Goal: Task Accomplishment & Management: Complete application form

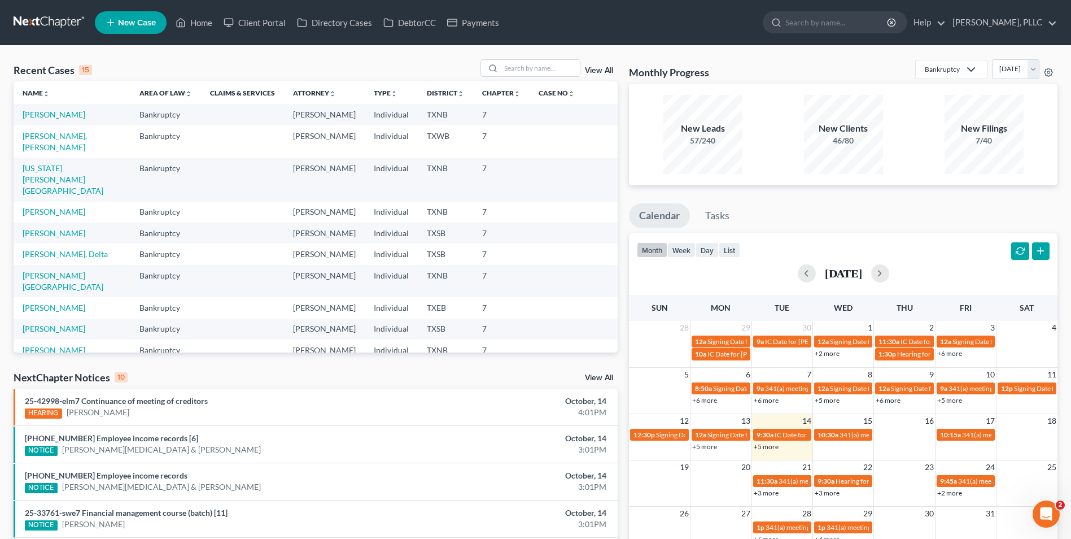
click at [130, 25] on span "New Case" at bounding box center [137, 23] width 38 height 8
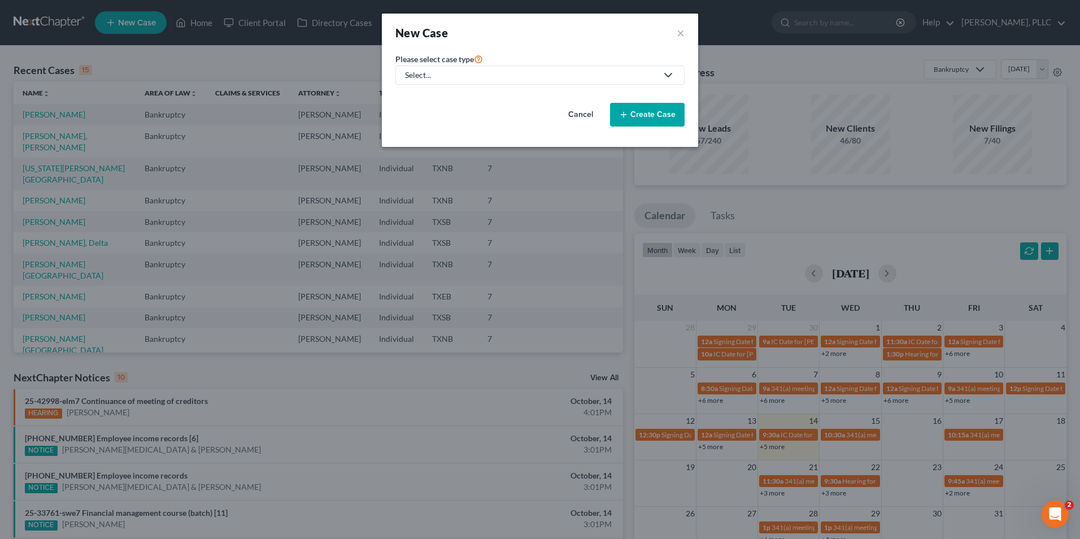
click at [445, 78] on div "Select..." at bounding box center [531, 74] width 252 height 11
click at [440, 98] on div "Bankruptcy" at bounding box center [452, 97] width 92 height 11
select select "78"
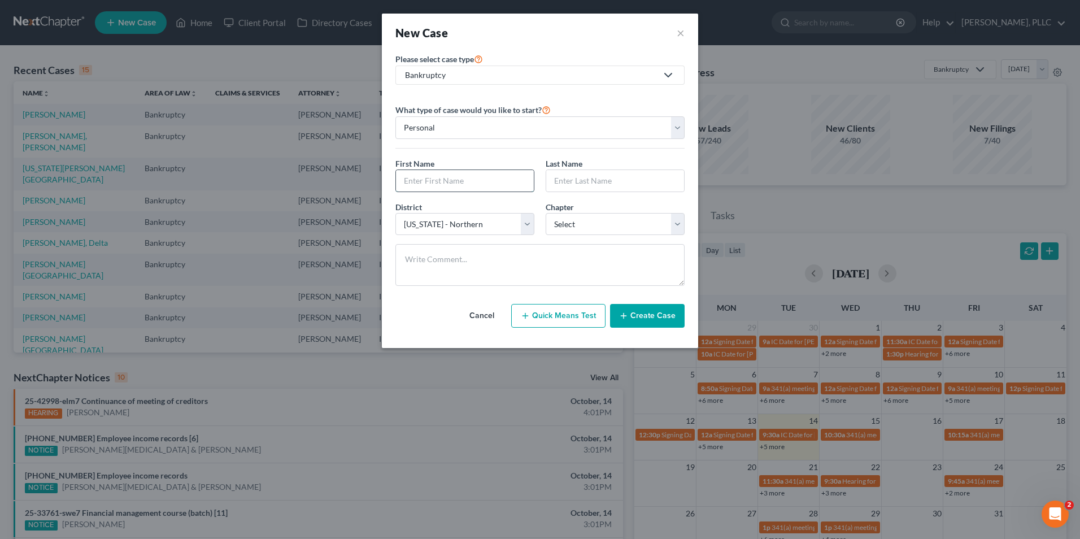
click at [435, 181] on input "text" at bounding box center [465, 180] width 138 height 21
type input "[PERSON_NAME]"
click at [560, 179] on input "text" at bounding box center [615, 180] width 138 height 21
type input "Thode"
click at [526, 224] on select "Select [US_STATE] - [GEOGRAPHIC_DATA] [US_STATE] - [GEOGRAPHIC_DATA][US_STATE] …" at bounding box center [464, 224] width 139 height 23
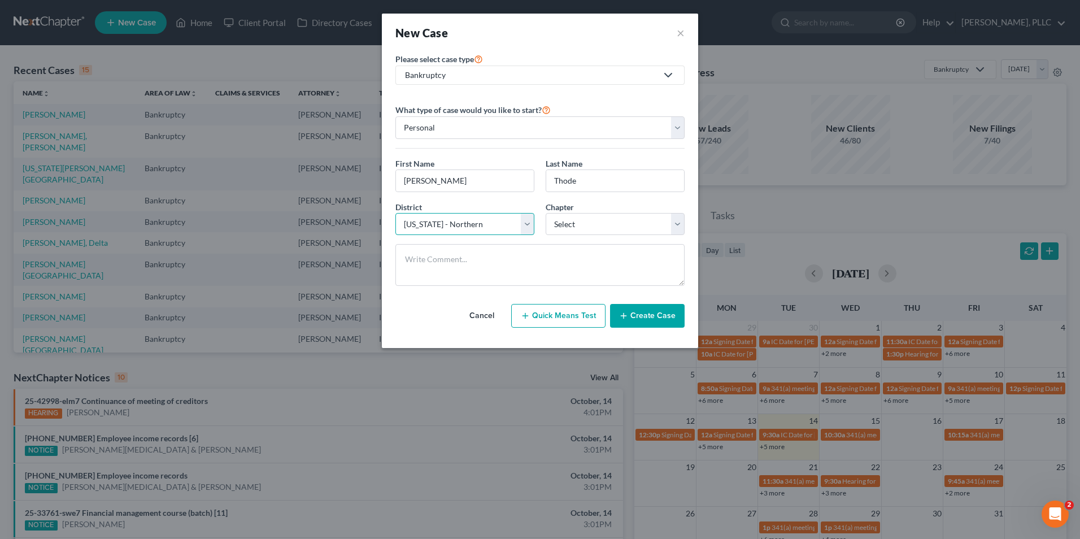
select select "77"
click at [395, 213] on select "Select [US_STATE] - [GEOGRAPHIC_DATA] [US_STATE] - [GEOGRAPHIC_DATA][US_STATE] …" at bounding box center [464, 224] width 139 height 23
click at [589, 221] on select "Select 7 11 12 13" at bounding box center [614, 224] width 139 height 23
select select "0"
click at [545, 213] on select "Select 7 11 12 13" at bounding box center [614, 224] width 139 height 23
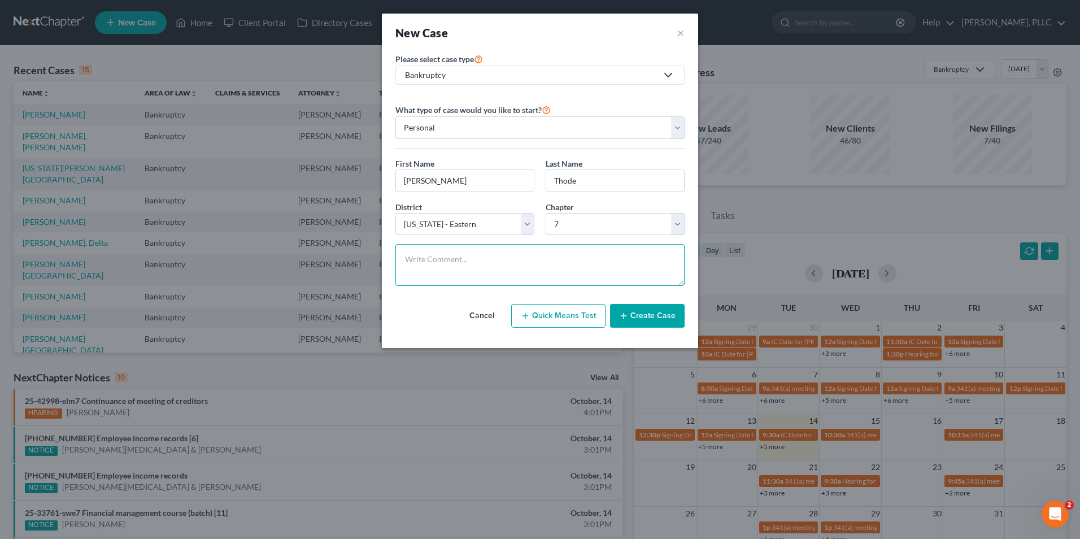
click at [483, 262] on textarea at bounding box center [539, 265] width 289 height 42
type textarea "Waiting to file once he gets apartment. Should be in a couple of weeks."
click at [636, 316] on button "Create Case" at bounding box center [647, 316] width 75 height 24
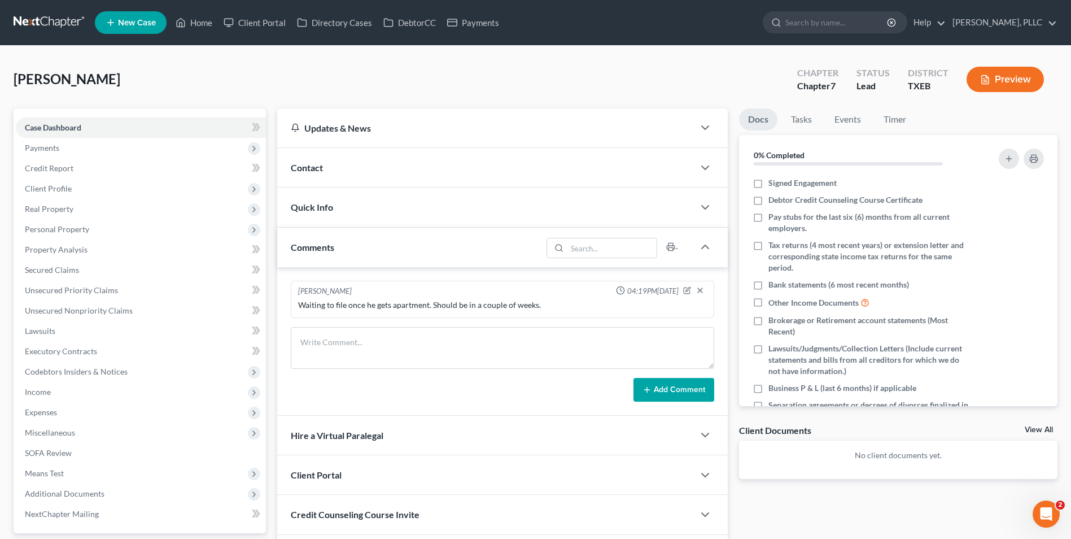
click at [326, 168] on div "Contact" at bounding box center [485, 167] width 417 height 39
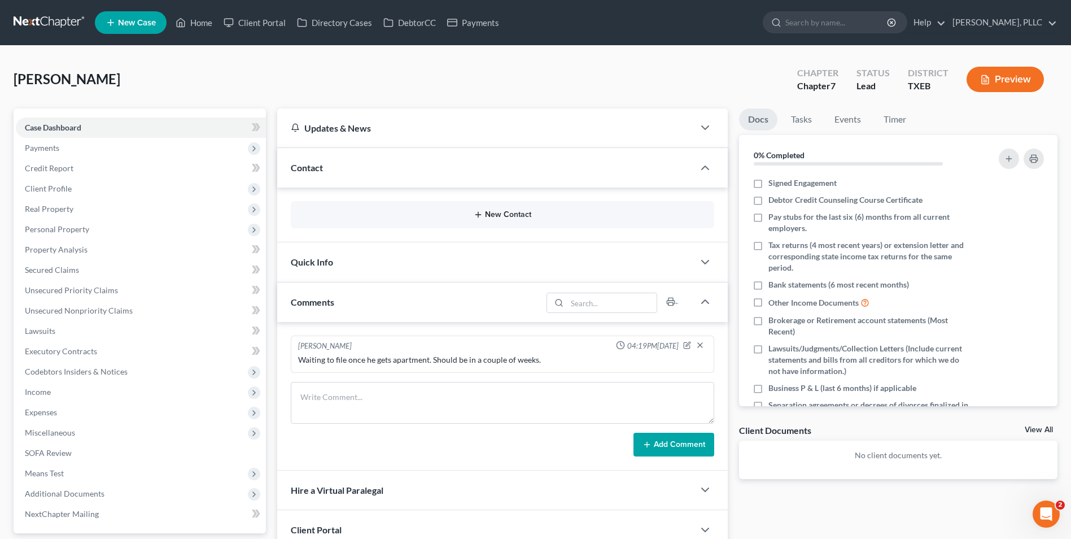
click at [497, 216] on button "New Contact" at bounding box center [502, 214] width 405 height 9
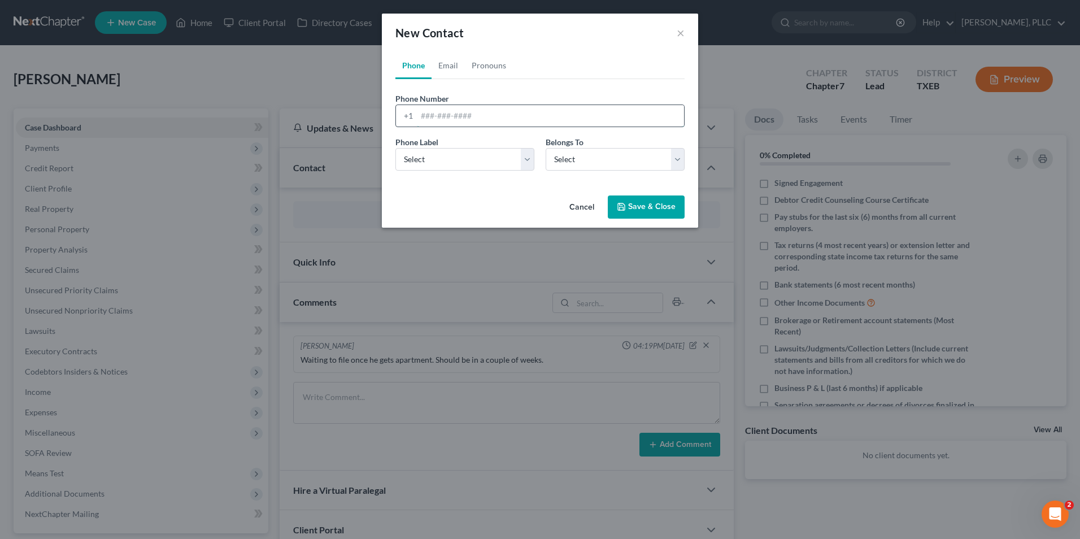
click at [448, 114] on input "tel" at bounding box center [550, 115] width 267 height 21
type input "9728964056"
click at [485, 159] on select "Select Mobile Home Work Other" at bounding box center [464, 159] width 139 height 23
select select "0"
click at [395, 148] on select "Select Mobile Home Work Other" at bounding box center [464, 159] width 139 height 23
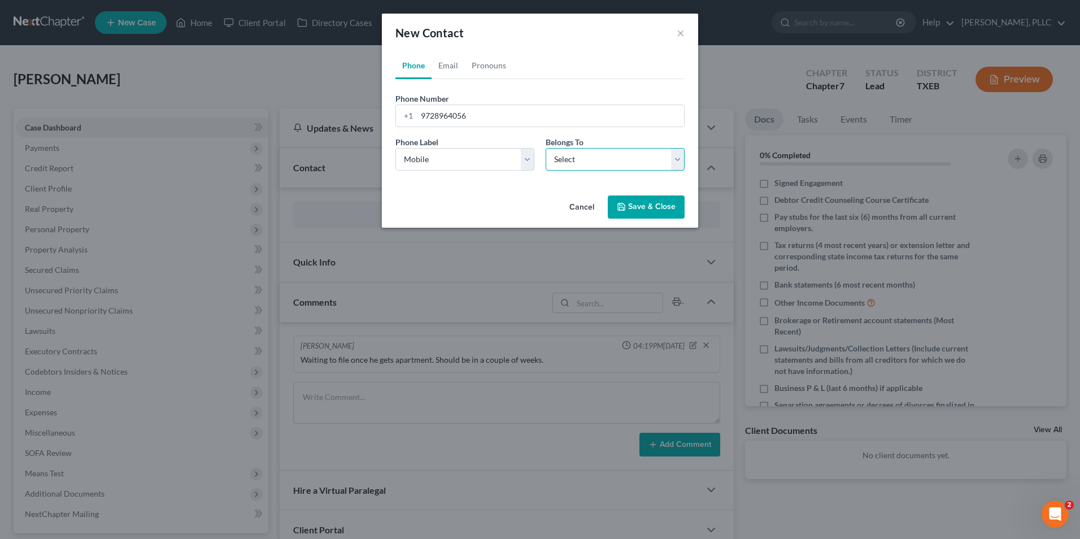
click at [584, 153] on select "Select Client Other" at bounding box center [614, 159] width 139 height 23
select select "0"
click at [545, 148] on select "Select Client Other" at bounding box center [614, 159] width 139 height 23
click at [447, 68] on link "Email" at bounding box center [447, 65] width 33 height 27
click at [451, 120] on input "email" at bounding box center [550, 115] width 267 height 21
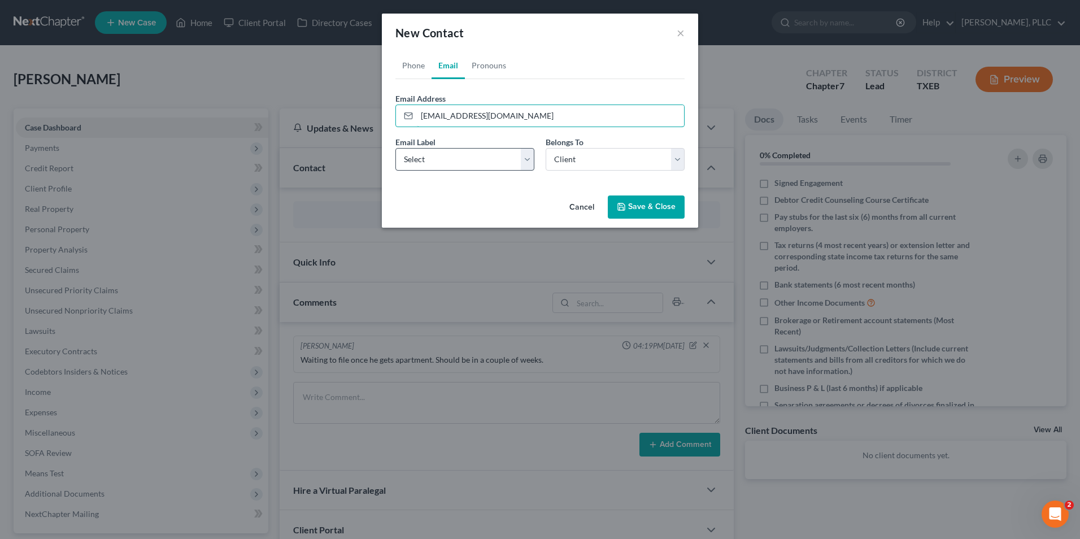
type input "[EMAIL_ADDRESS][DOMAIN_NAME]"
click at [477, 163] on select "Select Home Work Other" at bounding box center [464, 159] width 139 height 23
select select "0"
click at [395, 148] on select "Select Home Work Other" at bounding box center [464, 159] width 139 height 23
click at [635, 208] on button "Save & Close" at bounding box center [646, 207] width 77 height 24
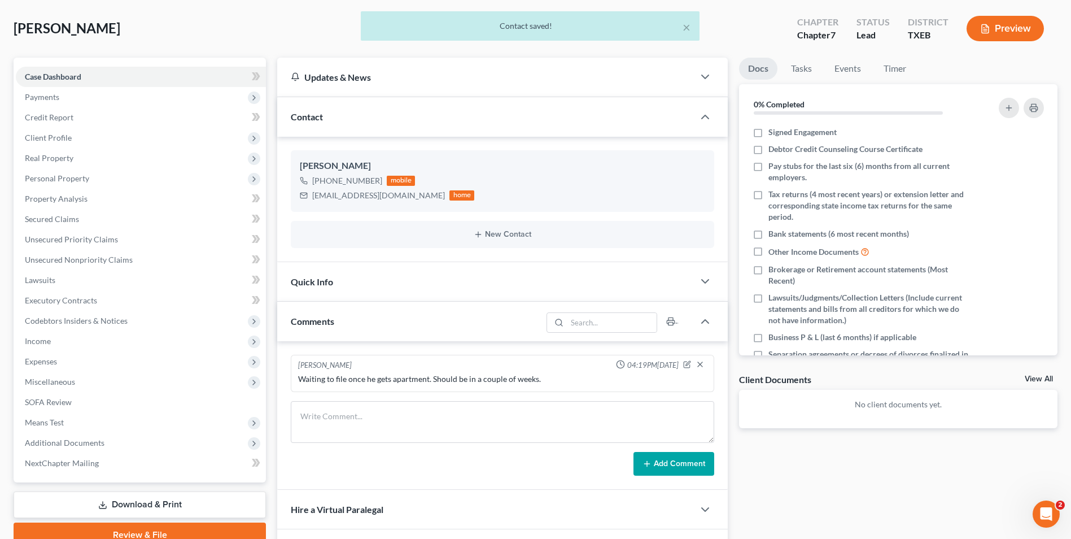
scroll to position [169, 0]
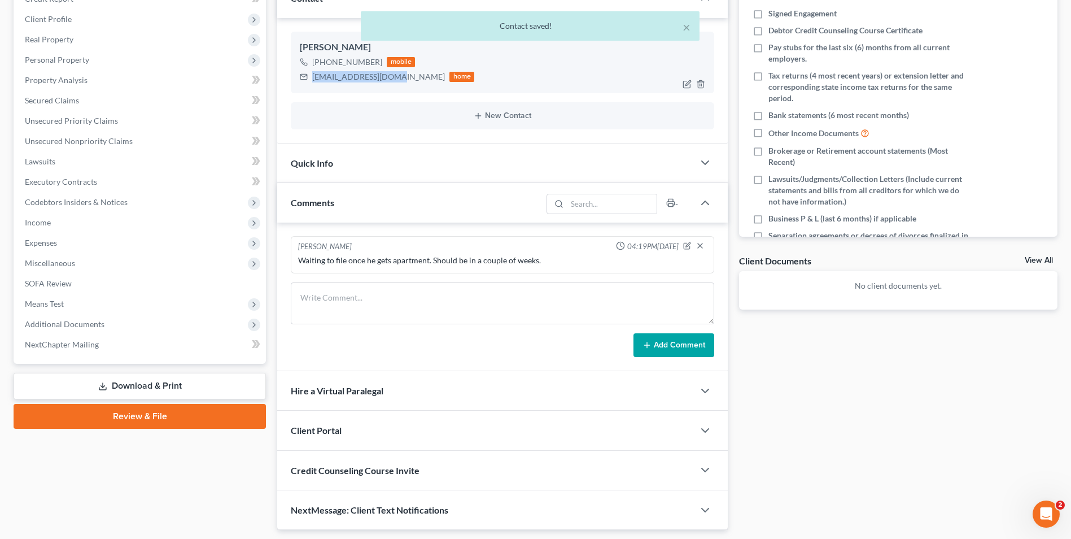
drag, startPoint x: 391, startPoint y: 77, endPoint x: 307, endPoint y: 75, distance: 84.2
click at [307, 75] on div "[EMAIL_ADDRESS][DOMAIN_NAME] home" at bounding box center [387, 76] width 174 height 15
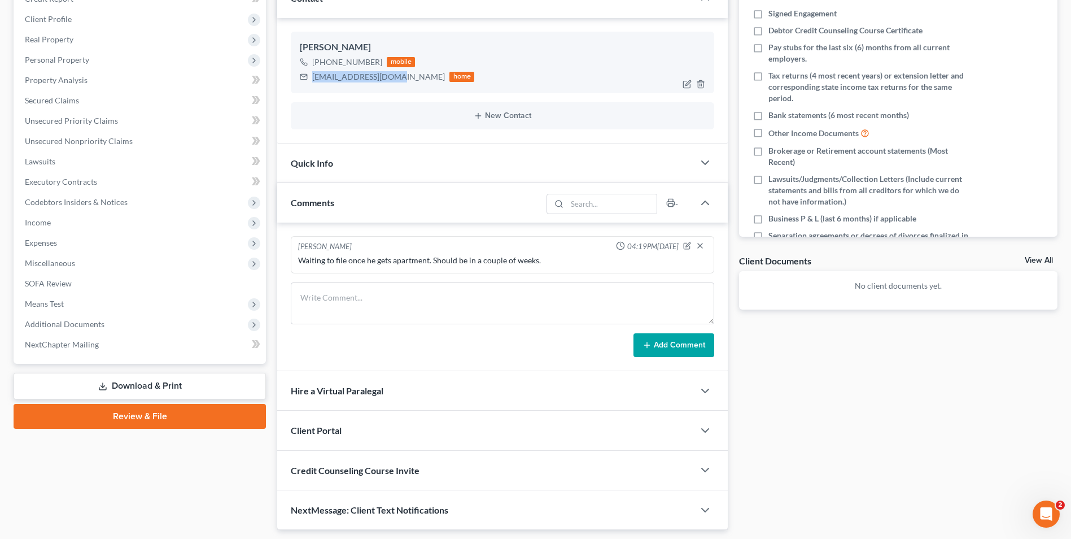
copy div "[EMAIL_ADDRESS][DOMAIN_NAME]"
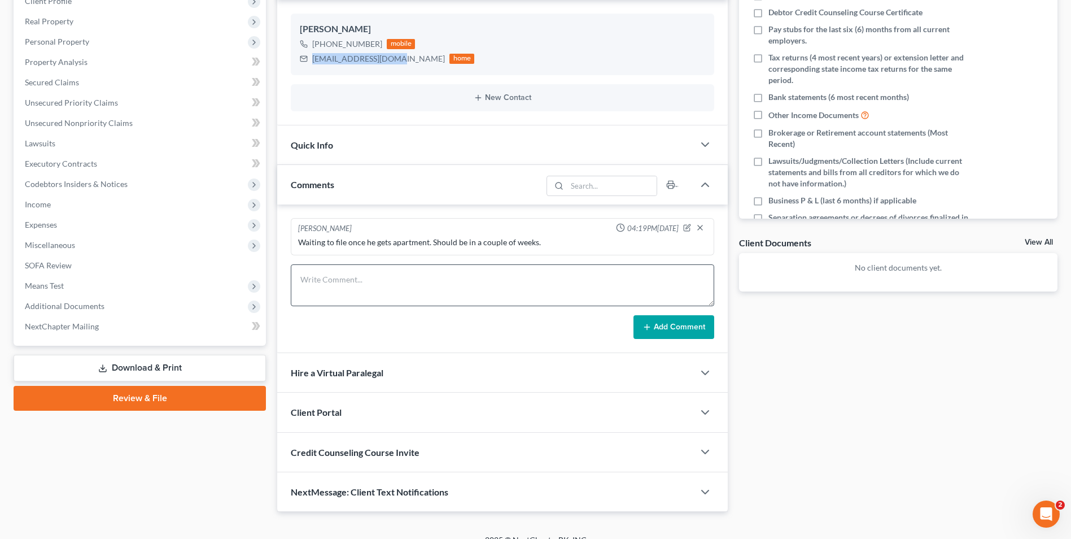
scroll to position [203, 0]
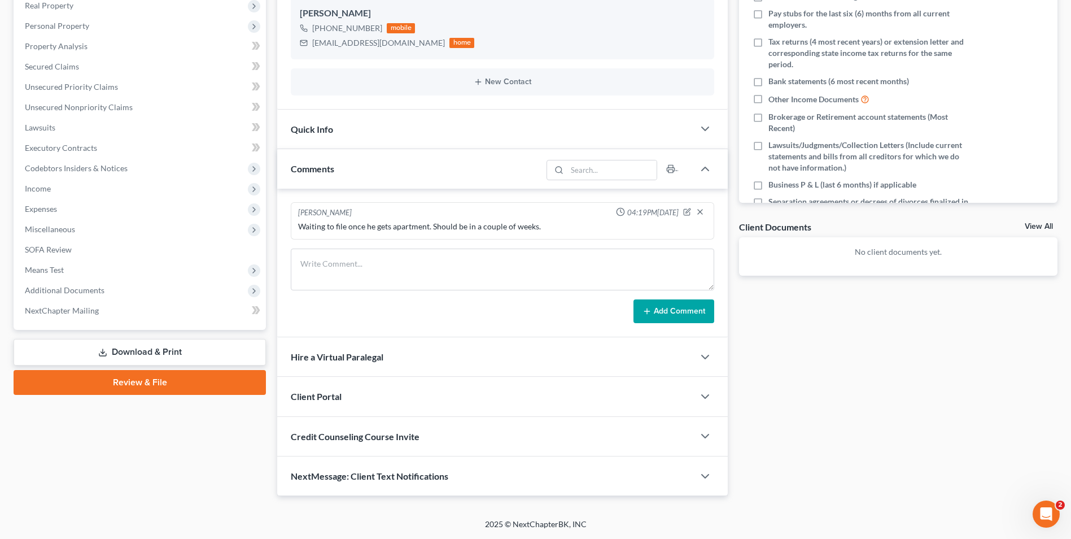
click at [338, 396] on span "Client Portal" at bounding box center [316, 396] width 51 height 11
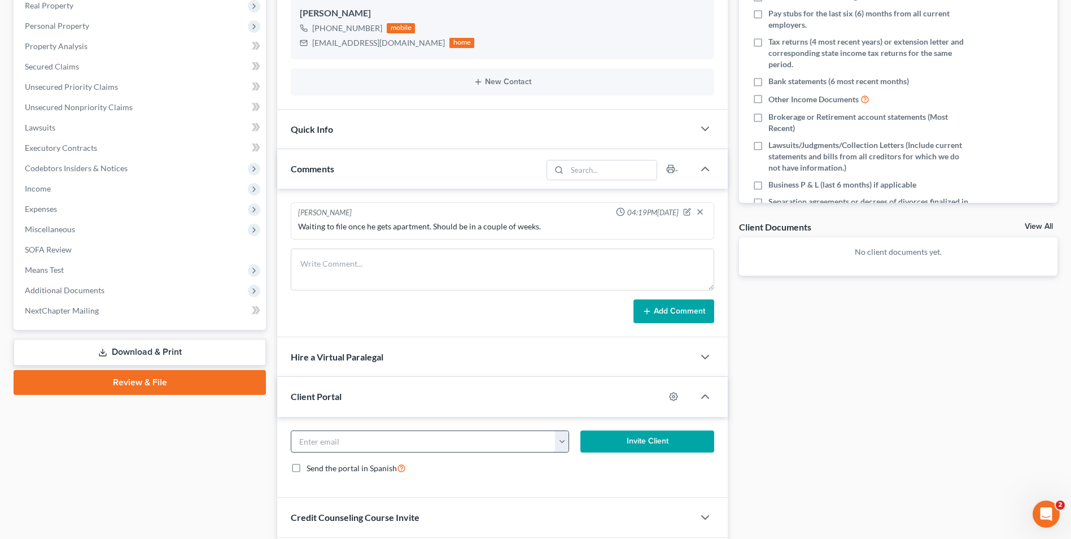
click at [344, 438] on input "email" at bounding box center [423, 441] width 264 height 21
paste input "[EMAIL_ADDRESS][DOMAIN_NAME]"
type input "[EMAIL_ADDRESS][DOMAIN_NAME]"
click at [630, 442] on button "Invite Client" at bounding box center [647, 441] width 134 height 23
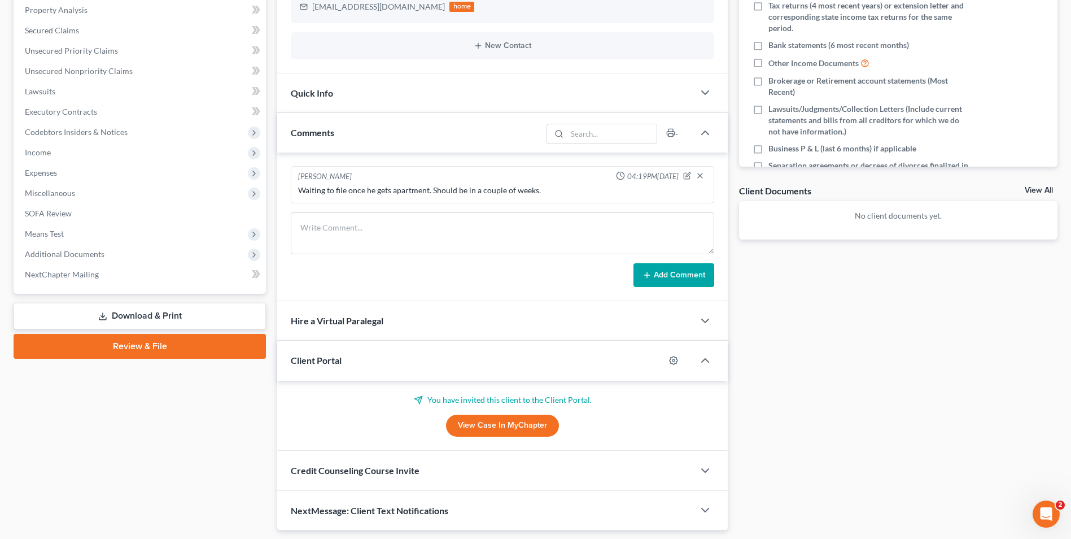
scroll to position [274, 0]
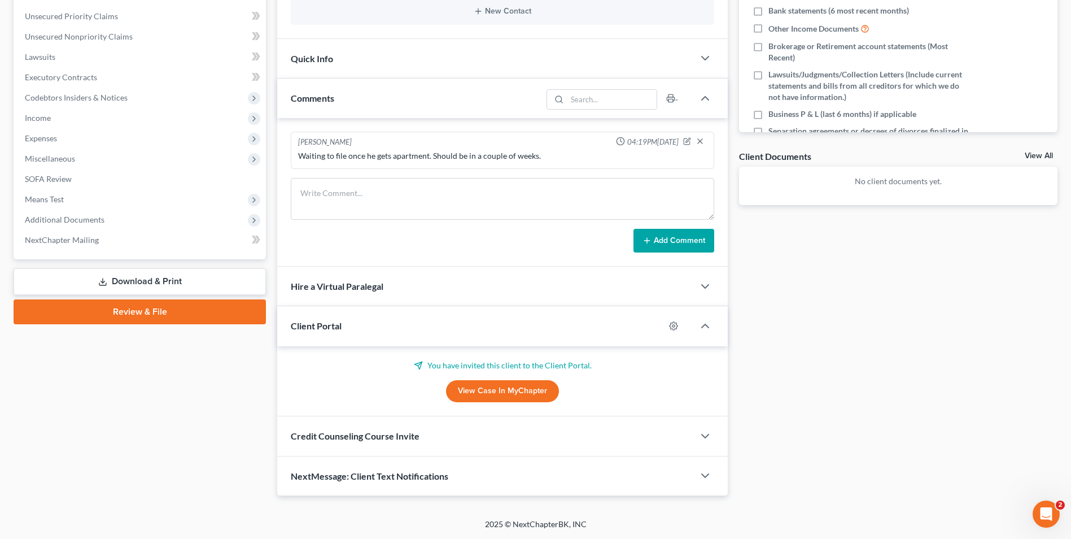
click at [359, 436] on span "Credit Counseling Course Invite" at bounding box center [355, 435] width 129 height 11
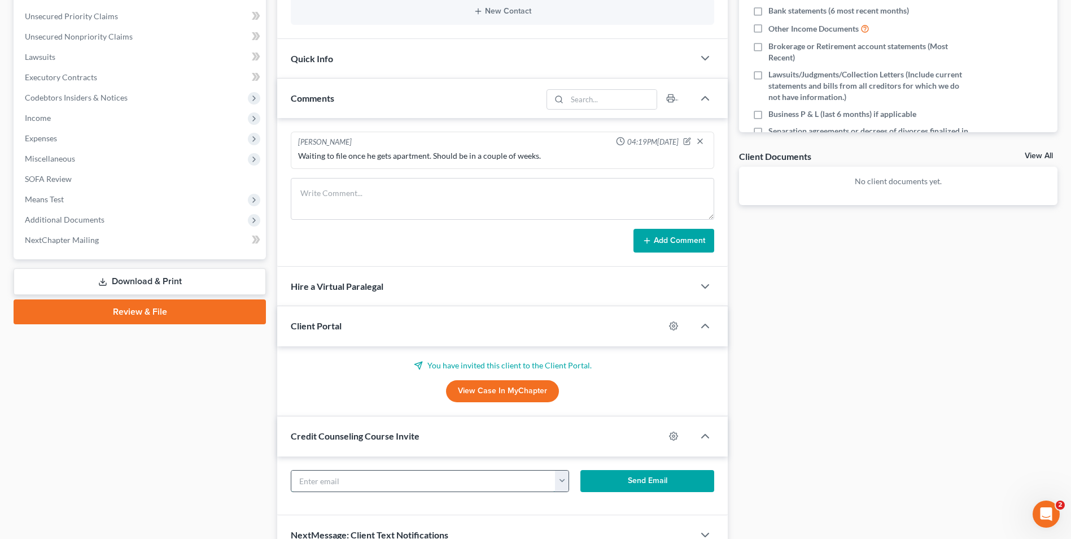
click at [386, 479] on input "text" at bounding box center [423, 480] width 264 height 21
paste input "[EMAIL_ADDRESS][DOMAIN_NAME]"
type input "[EMAIL_ADDRESS][DOMAIN_NAME]"
click at [636, 481] on button "Send Email" at bounding box center [647, 481] width 134 height 23
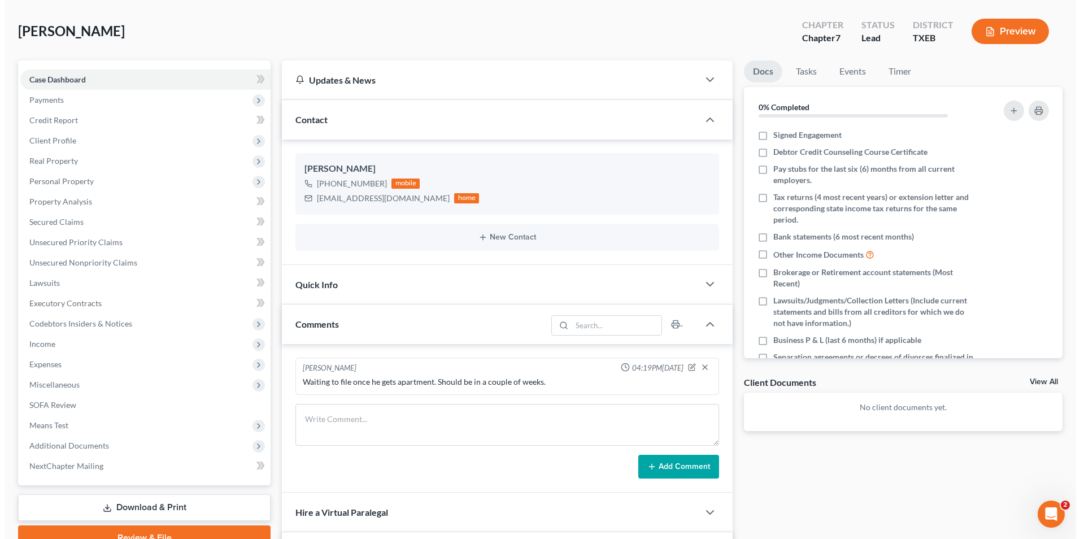
scroll to position [0, 0]
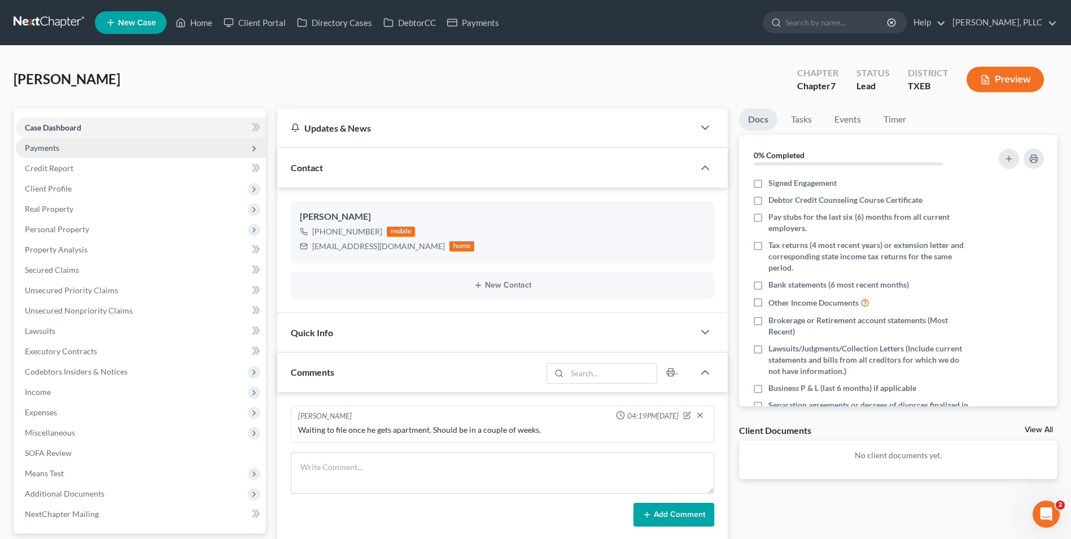
click at [41, 148] on span "Payments" at bounding box center [42, 148] width 34 height 10
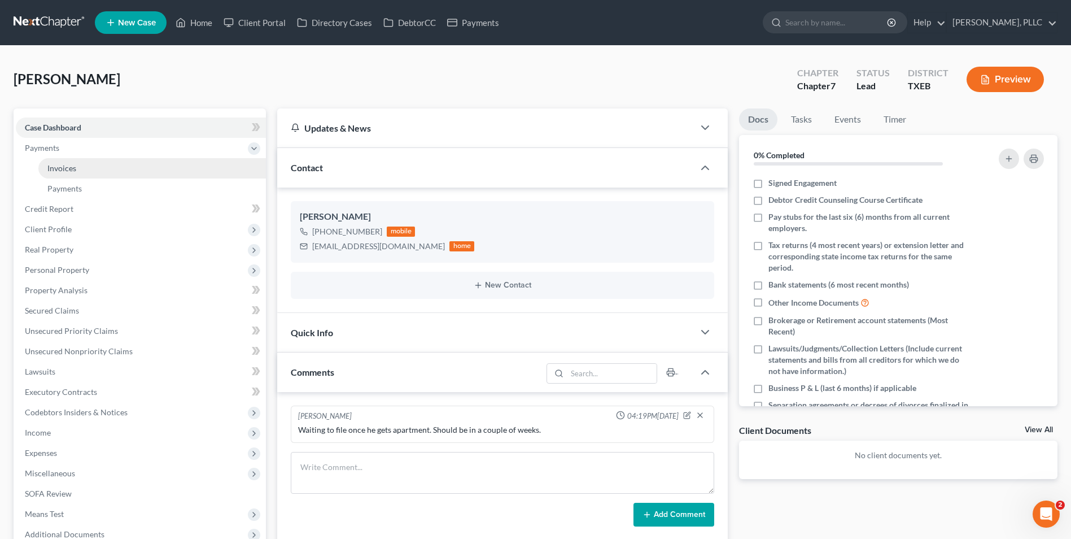
click at [71, 167] on span "Invoices" at bounding box center [61, 168] width 29 height 10
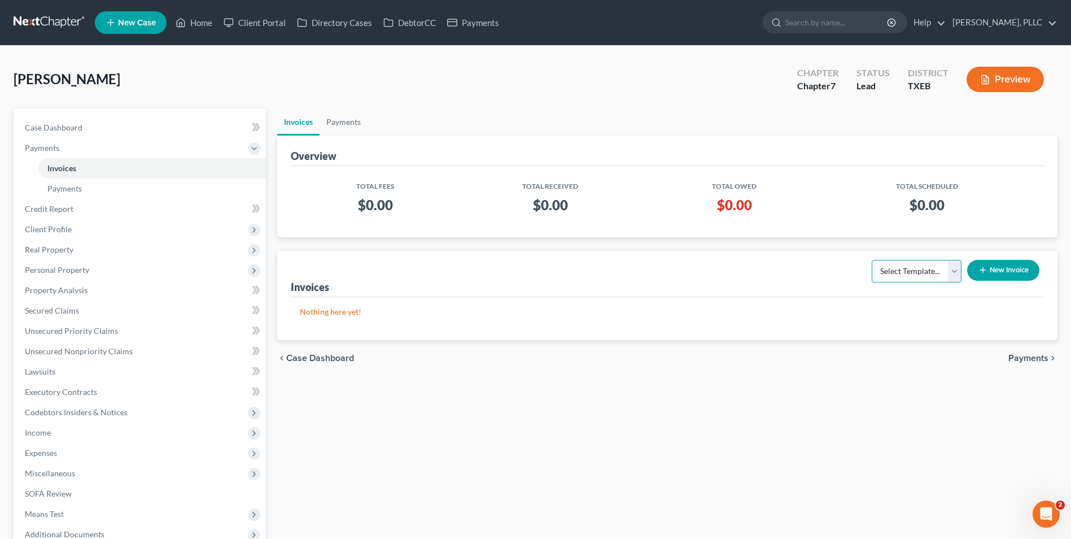
click at [953, 274] on select "Select Template... Invoice" at bounding box center [917, 271] width 90 height 23
select select "0"
click at [872, 260] on select "Select Template... Invoice" at bounding box center [917, 271] width 90 height 23
click at [988, 272] on button "New Invoice" at bounding box center [1003, 270] width 72 height 21
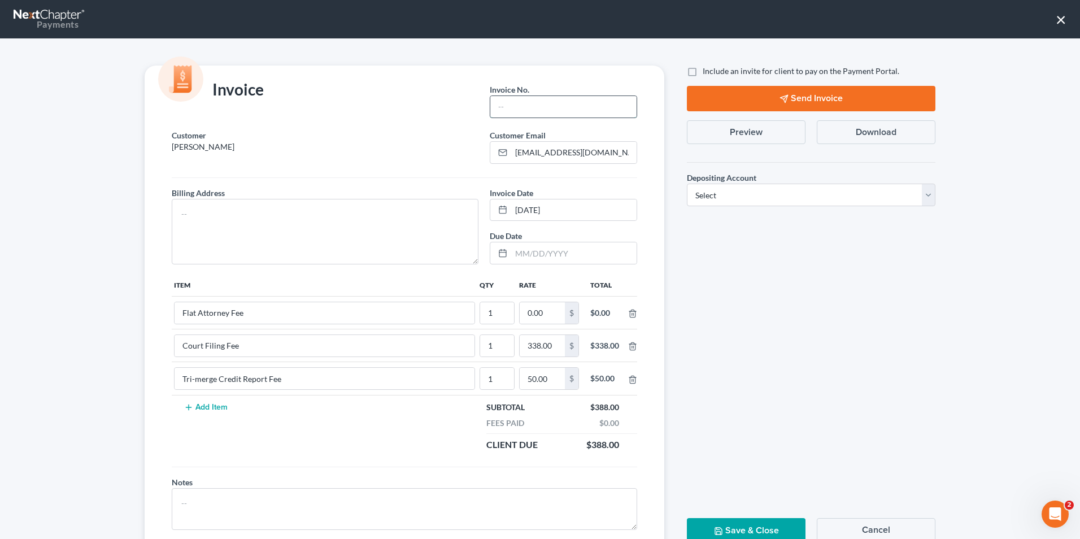
click at [522, 103] on input "text" at bounding box center [563, 106] width 146 height 21
type input "T0016"
click at [299, 228] on textarea at bounding box center [325, 231] width 307 height 65
type textarea "TBD"
click at [523, 316] on input "0.00" at bounding box center [541, 312] width 45 height 21
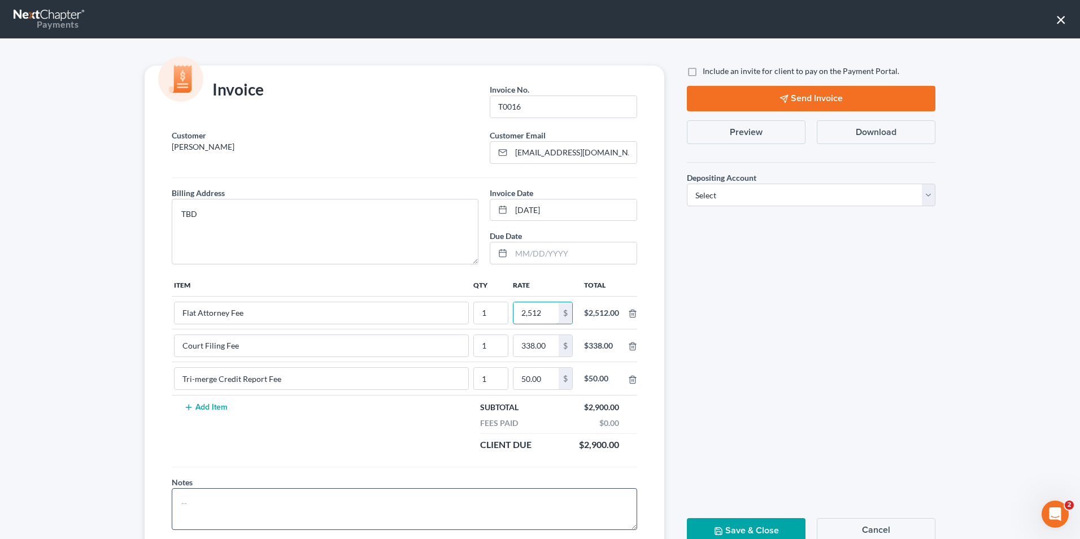
type input "2,512"
click at [193, 506] on textarea at bounding box center [404, 509] width 465 height 42
type textarea "H"
click at [702, 75] on label "Include an invite for client to pay on the Payment Portal." at bounding box center [800, 70] width 196 height 11
click at [707, 73] on input "Include an invite for client to pay on the Payment Portal." at bounding box center [710, 68] width 7 height 7
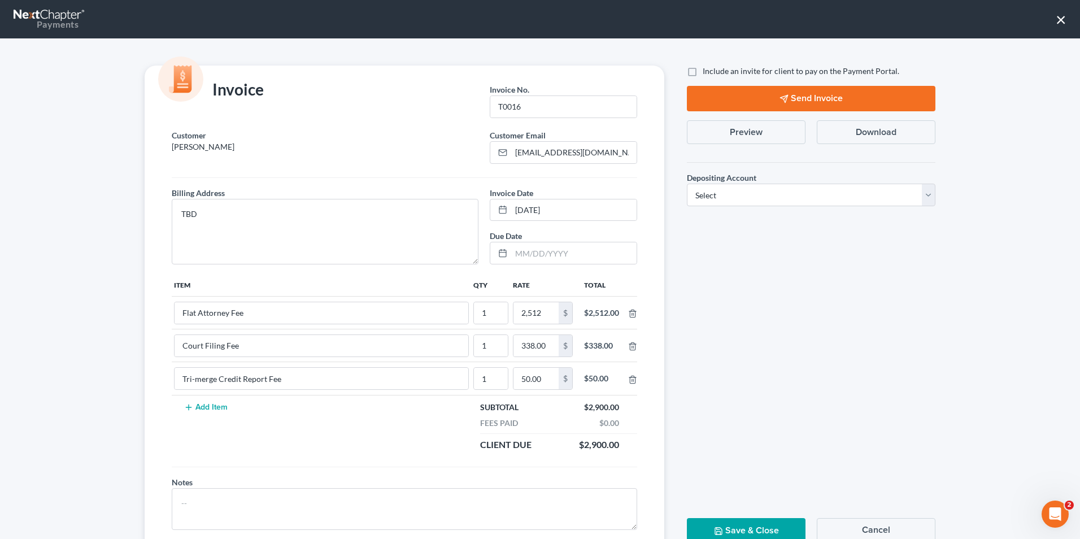
checkbox input "true"
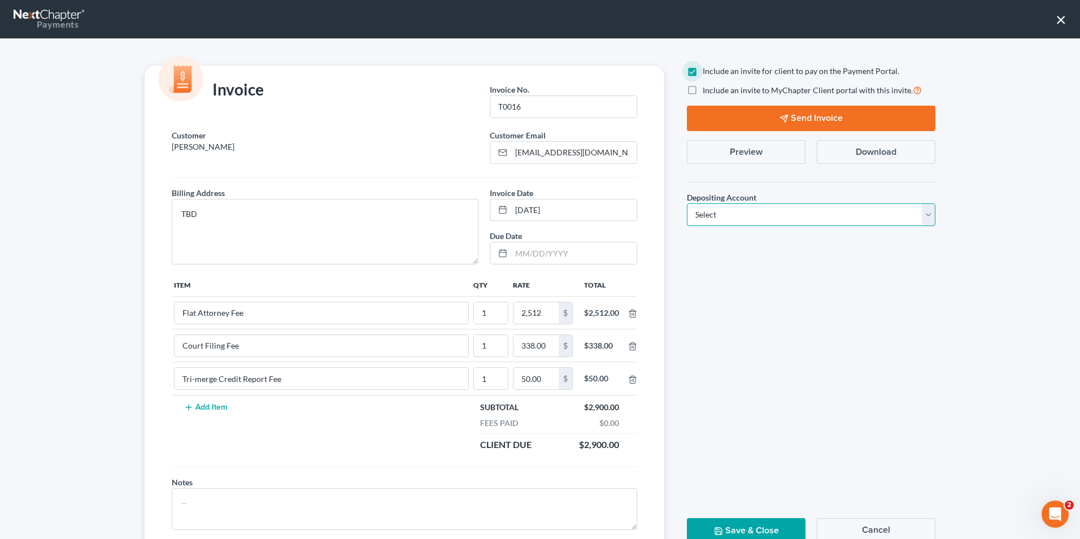
click at [757, 217] on select "Select Operation Trust" at bounding box center [811, 214] width 248 height 23
select select "1"
click at [687, 203] on select "Select Operation Trust" at bounding box center [811, 214] width 248 height 23
click at [805, 116] on button "Send Invoice" at bounding box center [811, 118] width 248 height 25
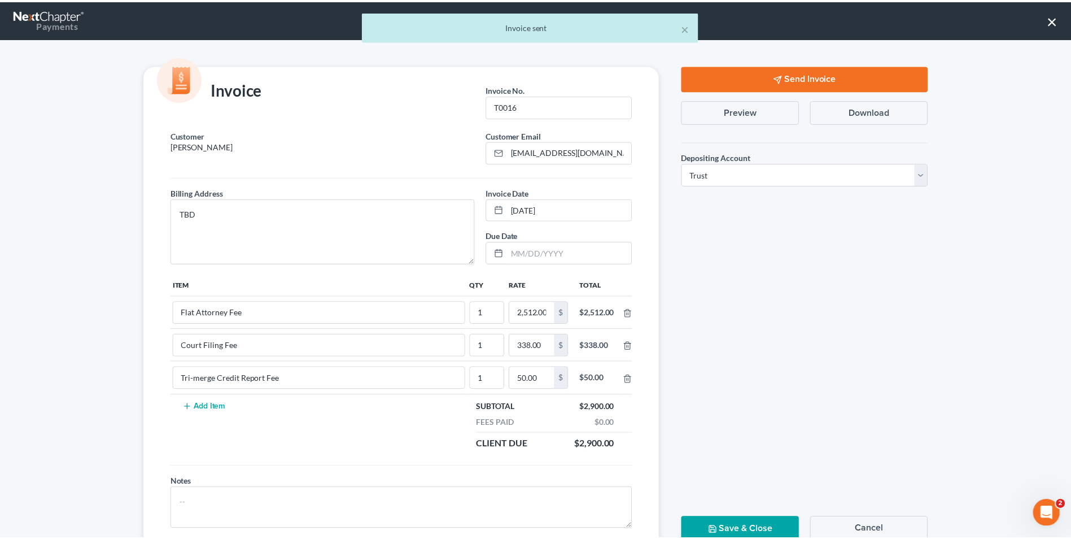
scroll to position [41, 0]
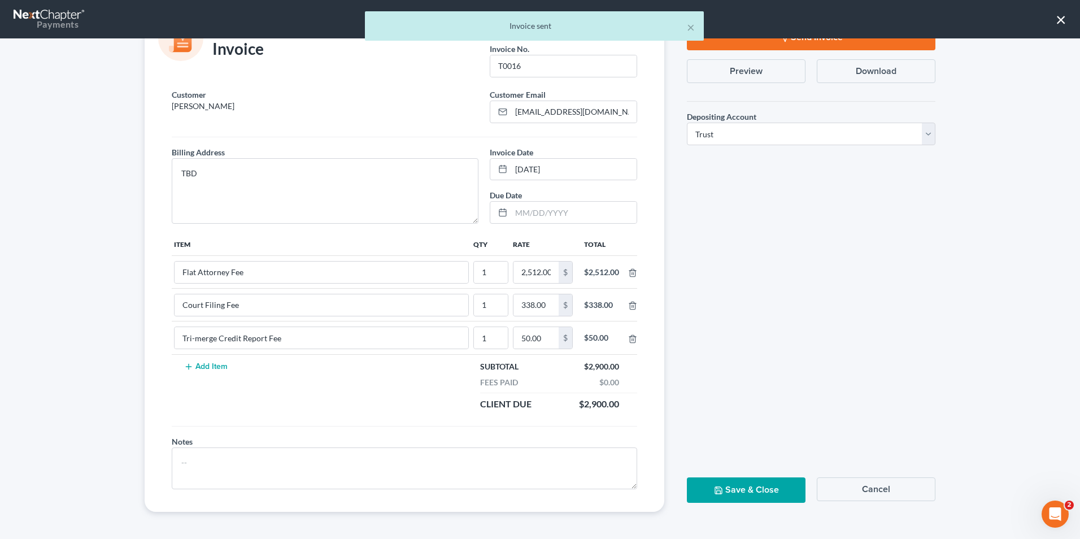
click at [761, 489] on button "Save & Close" at bounding box center [746, 489] width 119 height 25
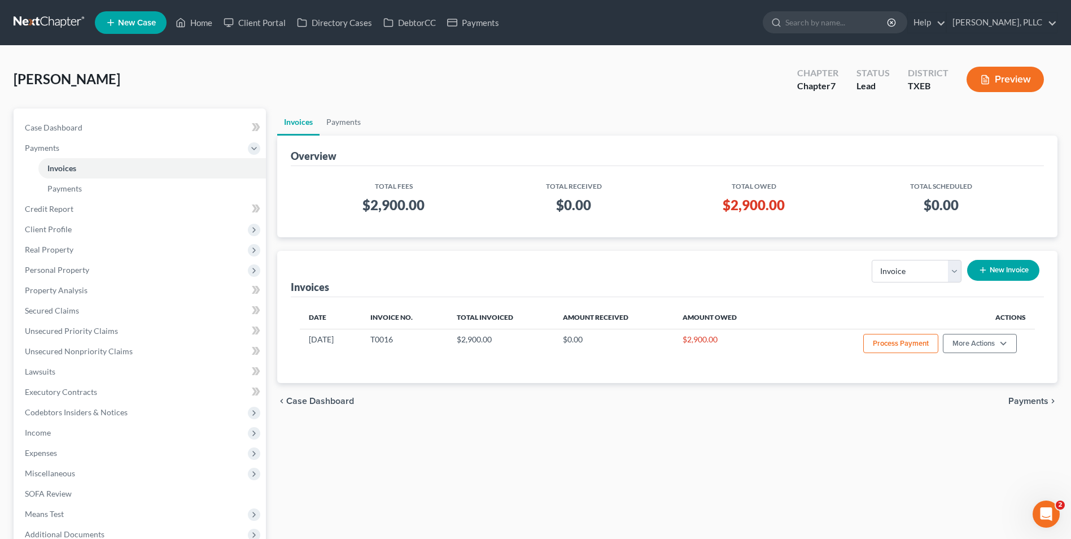
click at [749, 398] on div "chevron_left Case Dashboard Payments chevron_right" at bounding box center [667, 401] width 780 height 36
click at [123, 24] on span "New Case" at bounding box center [137, 23] width 38 height 8
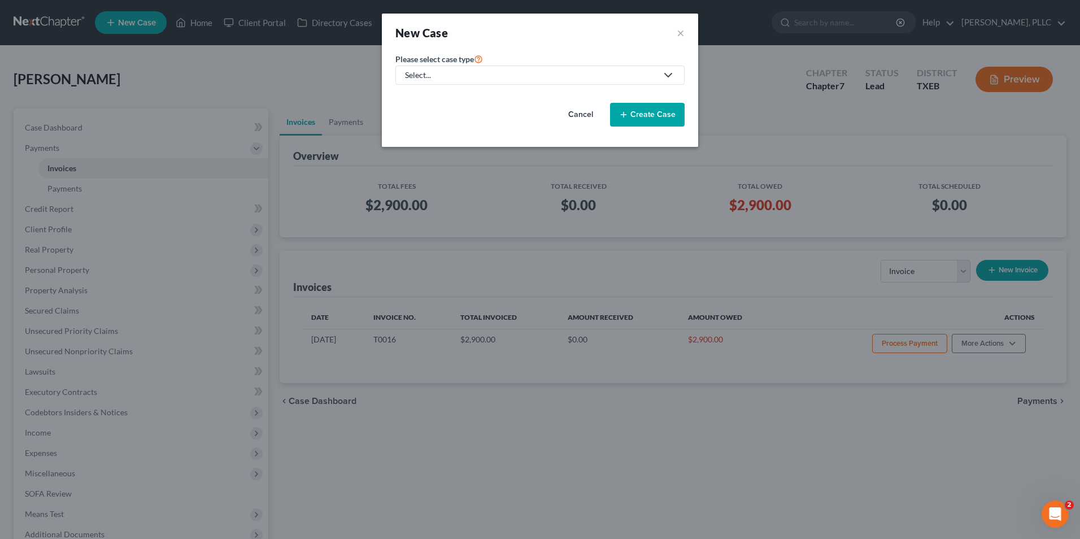
click at [529, 73] on div "Select..." at bounding box center [531, 74] width 252 height 11
click at [436, 92] on div "Bankruptcy" at bounding box center [452, 97] width 92 height 11
select select "78"
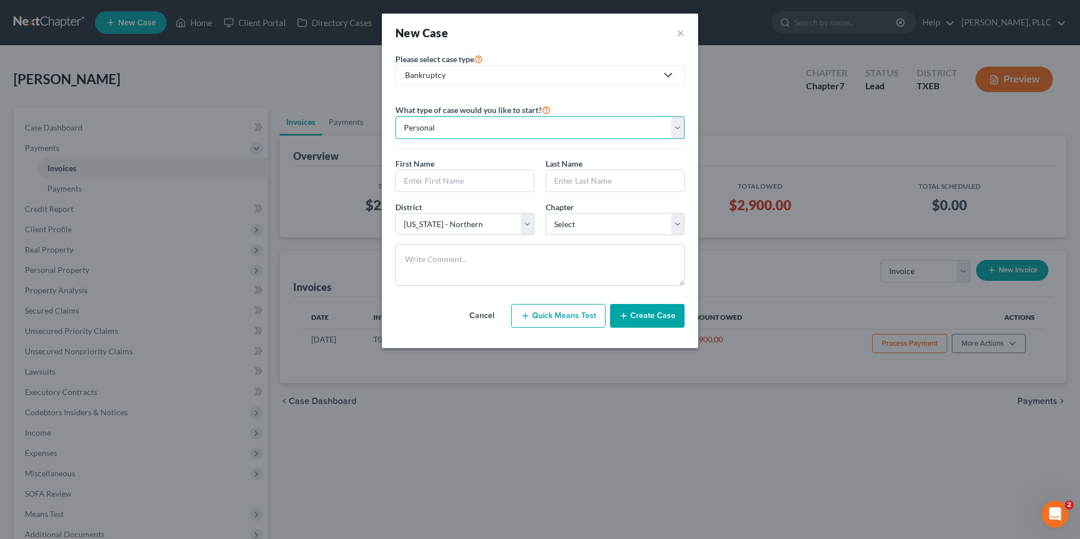
click at [465, 132] on select "Personal Business" at bounding box center [539, 127] width 289 height 23
click at [395, 116] on select "Personal Business" at bounding box center [539, 127] width 289 height 23
click at [439, 179] on input "text" at bounding box center [465, 180] width 138 height 21
type input "[PERSON_NAME]"
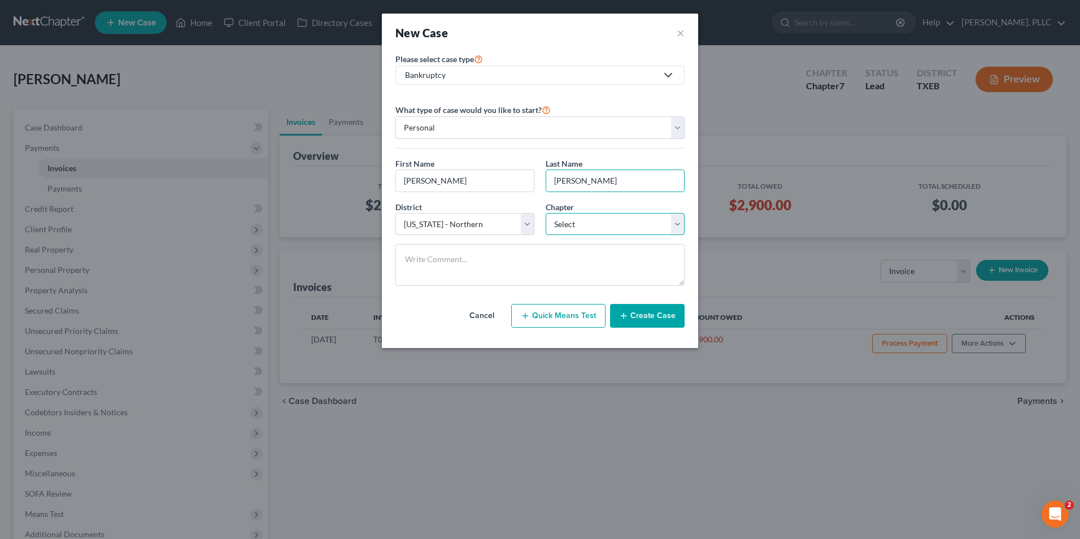
click at [569, 224] on select "Select 7 11 12 13" at bounding box center [614, 224] width 139 height 23
select select "0"
click at [545, 213] on select "Select 7 11 12 13" at bounding box center [614, 224] width 139 height 23
click at [513, 256] on textarea at bounding box center [539, 265] width 289 height 42
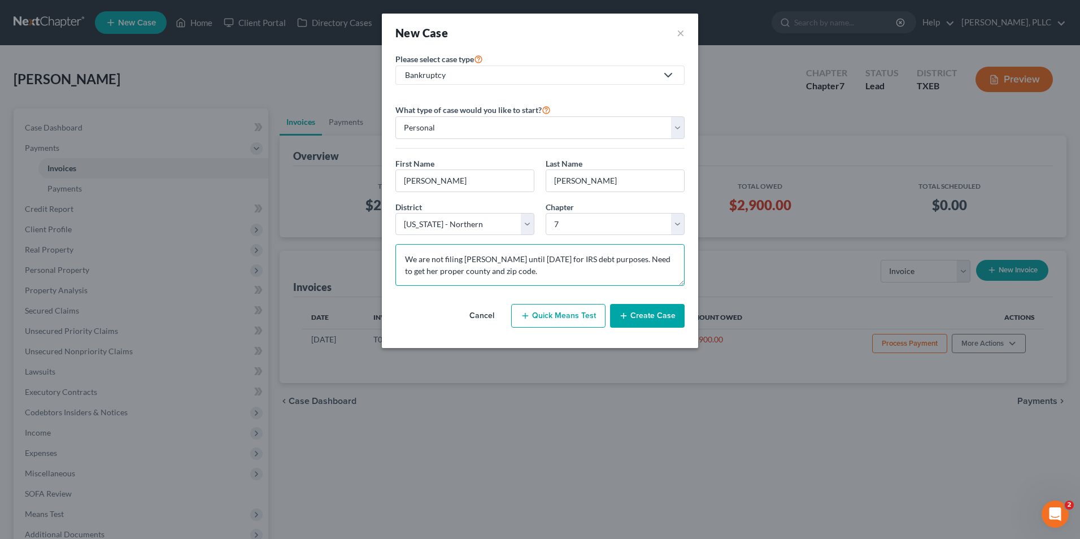
click at [615, 258] on textarea "We are not filing [PERSON_NAME] until [DATE] for IRS debt purposes. Need to get…" at bounding box center [539, 265] width 289 height 42
type textarea "We are not filing [PERSON_NAME] until [DATE] for IRS debt purposes. **Need to g…"
click at [661, 317] on button "Create Case" at bounding box center [647, 316] width 75 height 24
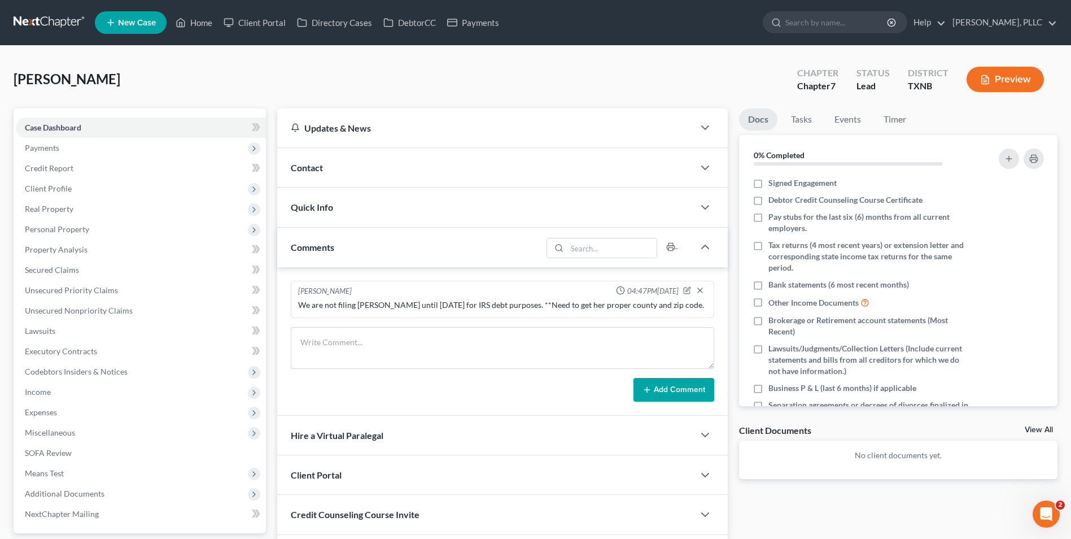
scroll to position [56, 0]
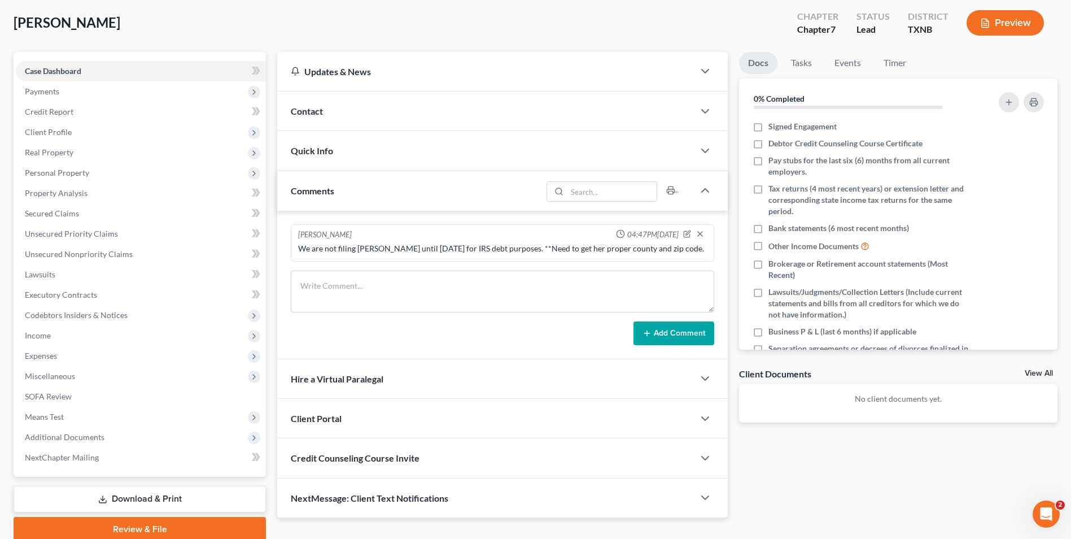
click at [355, 112] on div "Contact" at bounding box center [485, 110] width 417 height 39
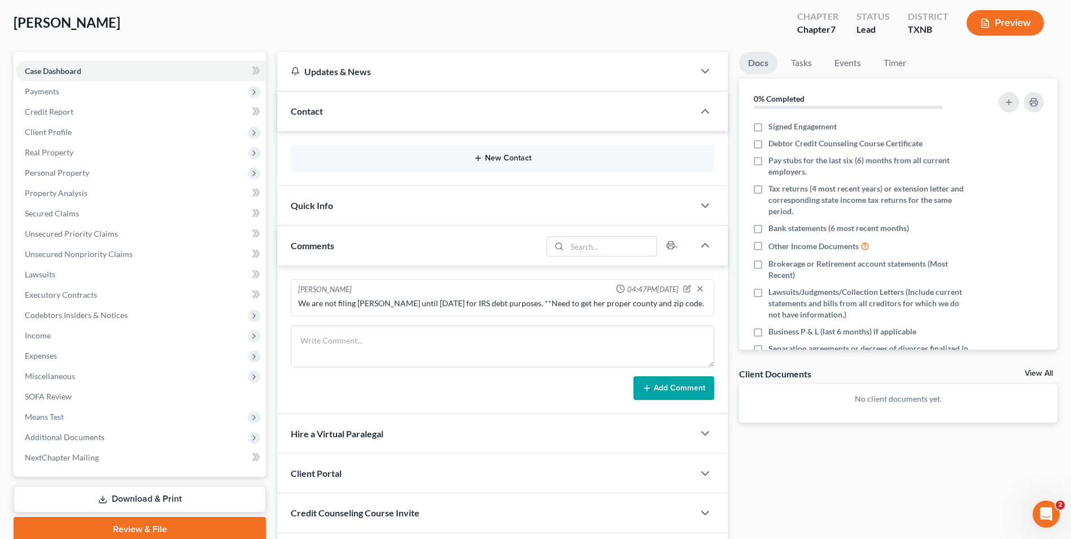
click at [500, 154] on button "New Contact" at bounding box center [502, 158] width 405 height 9
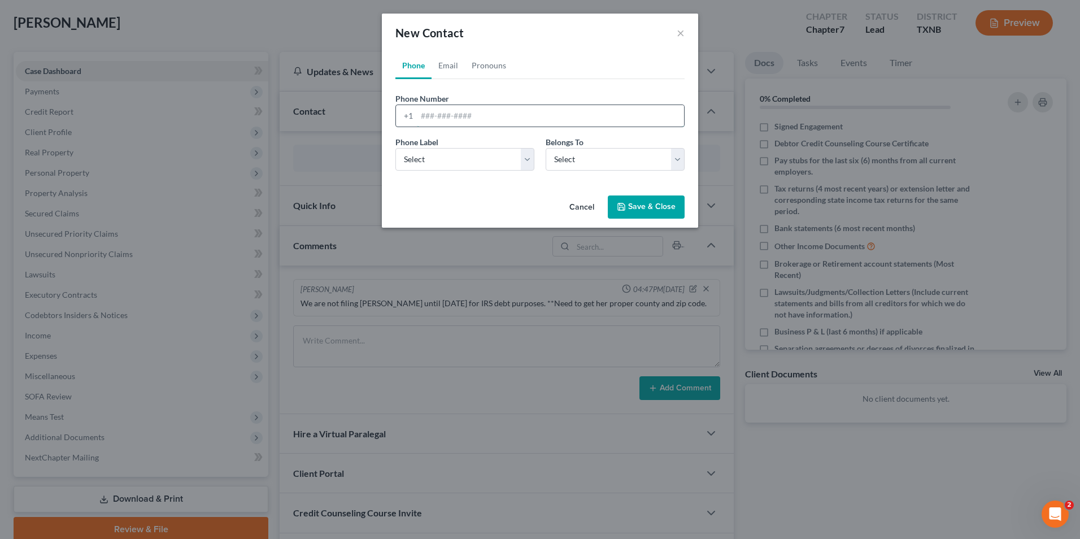
click at [460, 118] on input "tel" at bounding box center [550, 115] width 267 height 21
type input "2144756685"
click at [444, 158] on select "Select Mobile Home Work Other" at bounding box center [464, 159] width 139 height 23
select select "0"
click at [395, 148] on select "Select Mobile Home Work Other" at bounding box center [464, 159] width 139 height 23
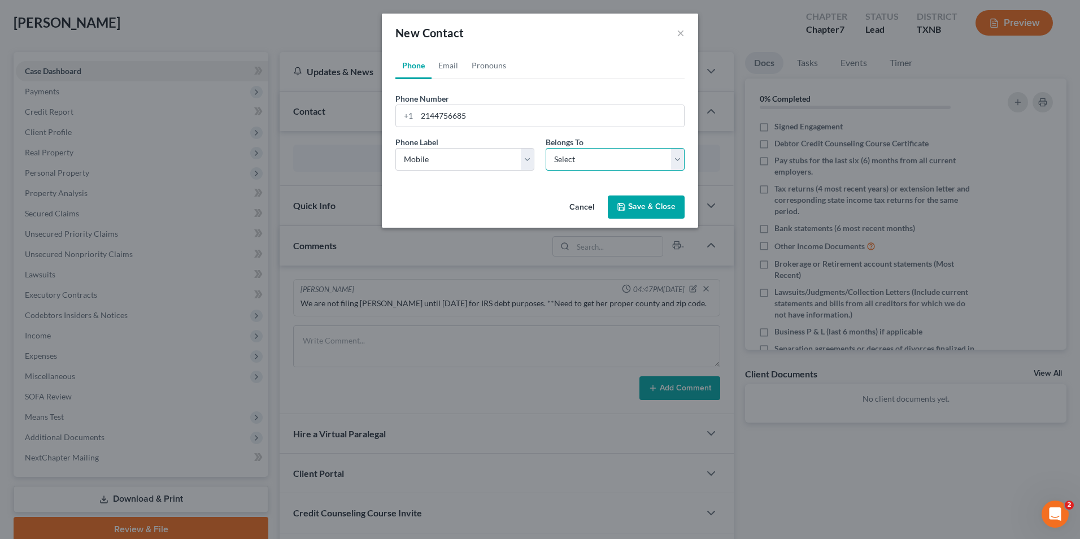
click at [570, 151] on select "Select Client Other" at bounding box center [614, 159] width 139 height 23
select select "0"
click at [545, 148] on select "Select Client Other" at bounding box center [614, 159] width 139 height 23
click at [449, 63] on link "Email" at bounding box center [447, 65] width 33 height 27
click at [440, 119] on input "email" at bounding box center [550, 115] width 267 height 21
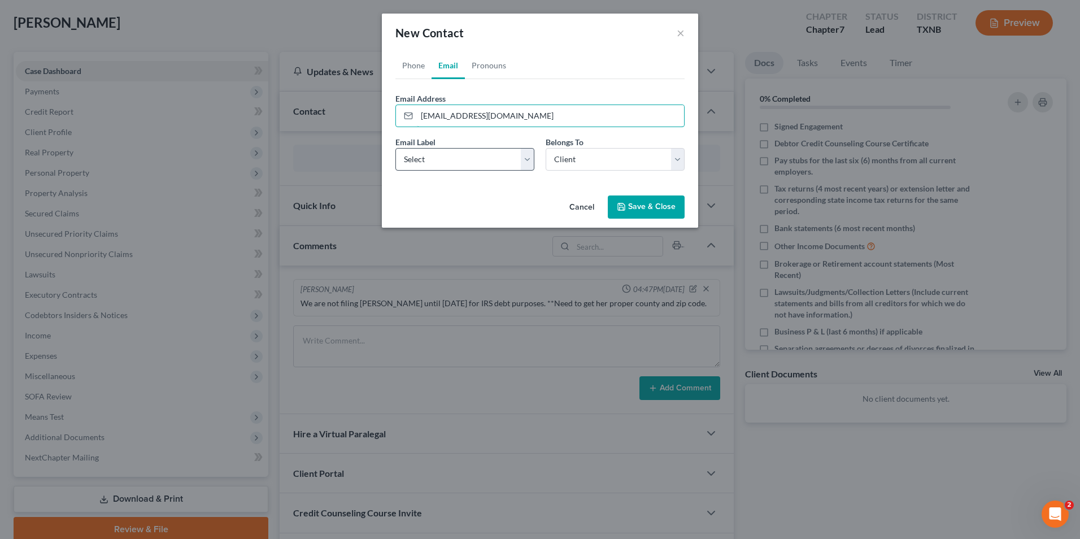
type input "[EMAIL_ADDRESS][DOMAIN_NAME]"
click at [519, 155] on select "Select Home Work Other" at bounding box center [464, 159] width 139 height 23
select select "0"
click at [395, 148] on select "Select Home Work Other" at bounding box center [464, 159] width 139 height 23
click at [637, 207] on button "Save & Close" at bounding box center [646, 207] width 77 height 24
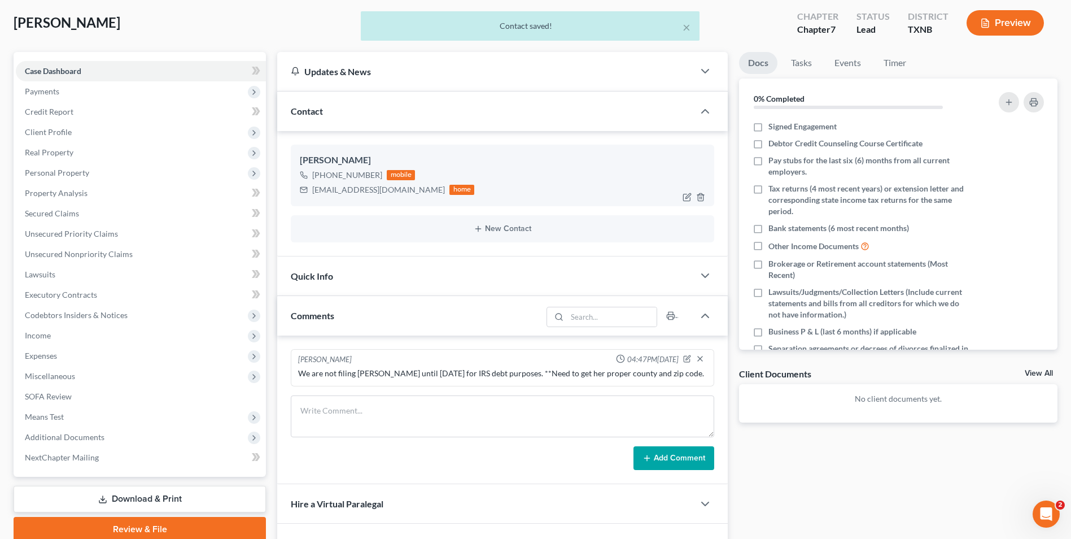
click at [350, 186] on div "[EMAIL_ADDRESS][DOMAIN_NAME]" at bounding box center [378, 189] width 133 height 11
drag, startPoint x: 394, startPoint y: 189, endPoint x: 313, endPoint y: 194, distance: 81.5
click at [313, 194] on div "[EMAIL_ADDRESS][DOMAIN_NAME]" at bounding box center [378, 189] width 133 height 11
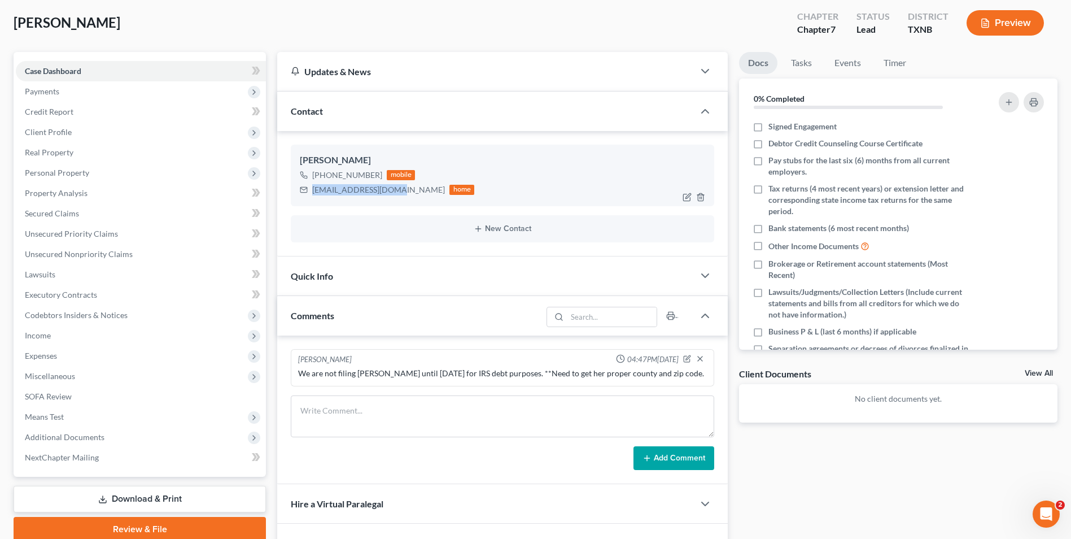
drag, startPoint x: 313, startPoint y: 194, endPoint x: 323, endPoint y: 190, distance: 11.1
copy div "[EMAIL_ADDRESS][DOMAIN_NAME]"
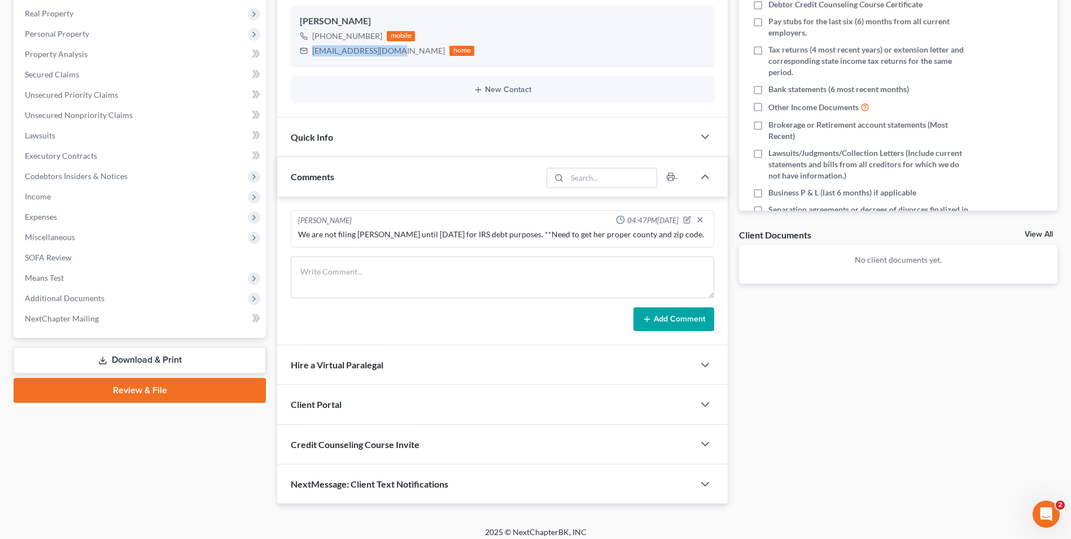
scroll to position [203, 0]
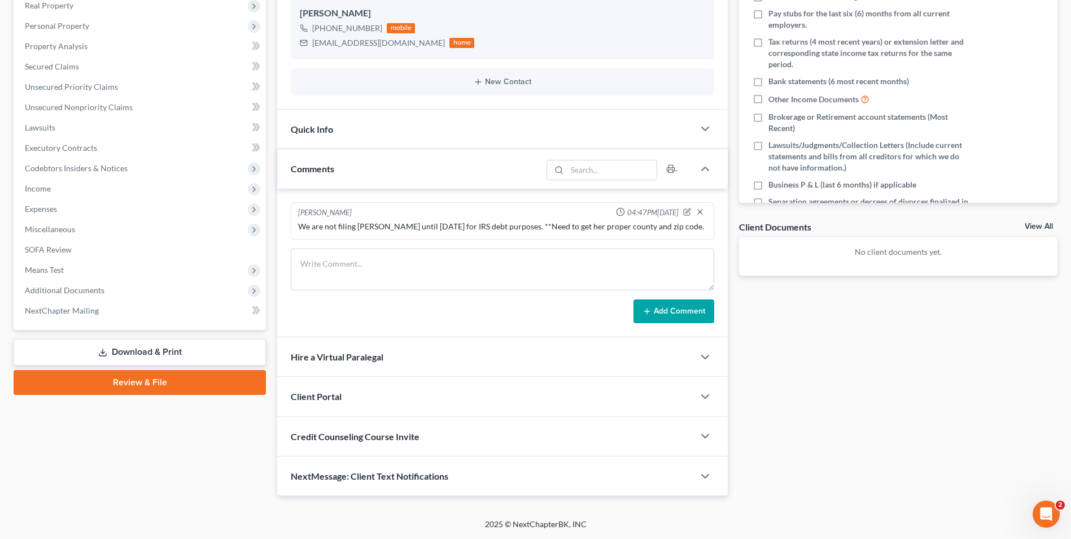
click at [327, 394] on span "Client Portal" at bounding box center [316, 396] width 51 height 11
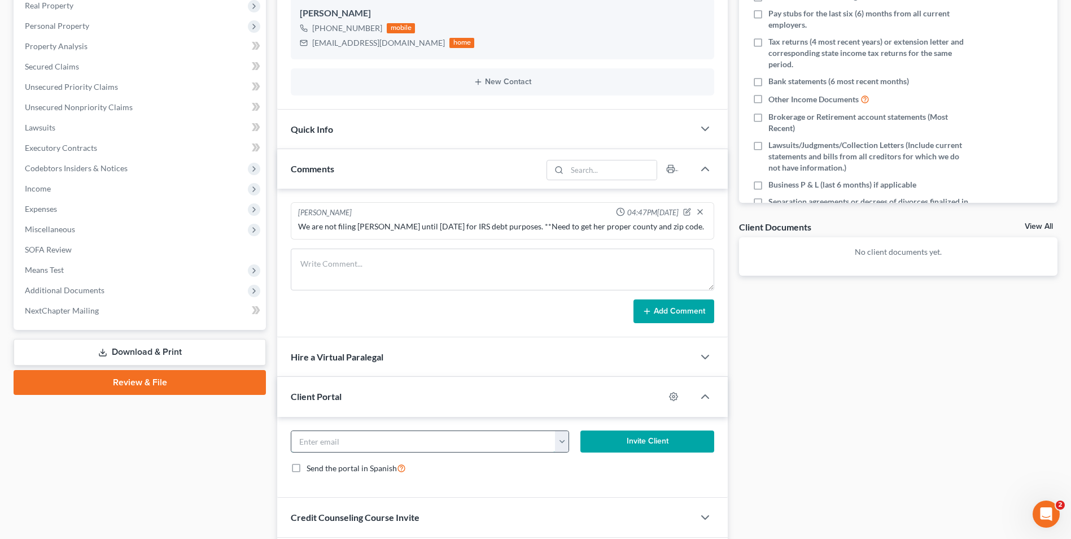
click at [364, 445] on input "email" at bounding box center [423, 441] width 264 height 21
paste input "[EMAIL_ADDRESS][DOMAIN_NAME]"
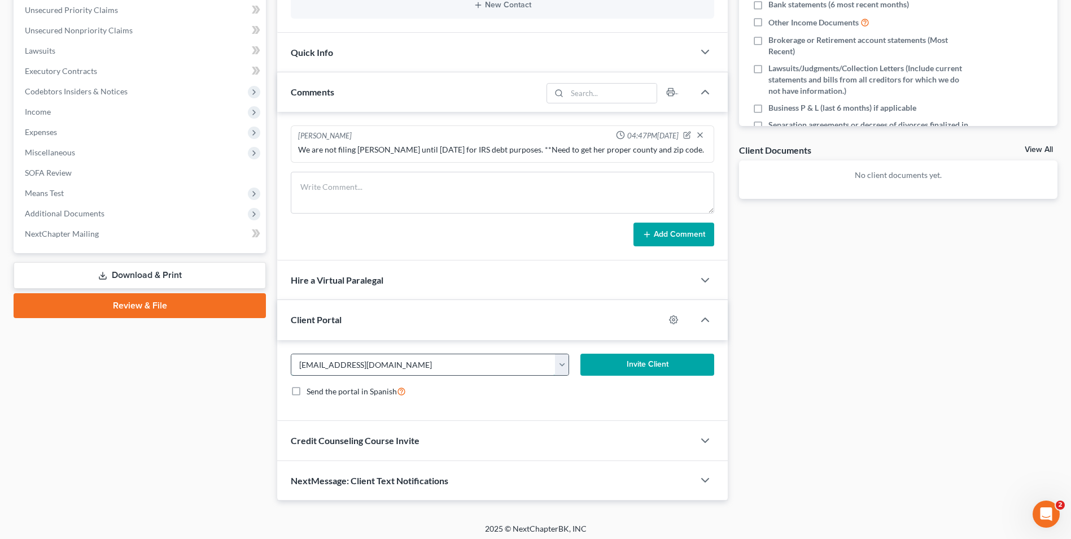
scroll to position [285, 0]
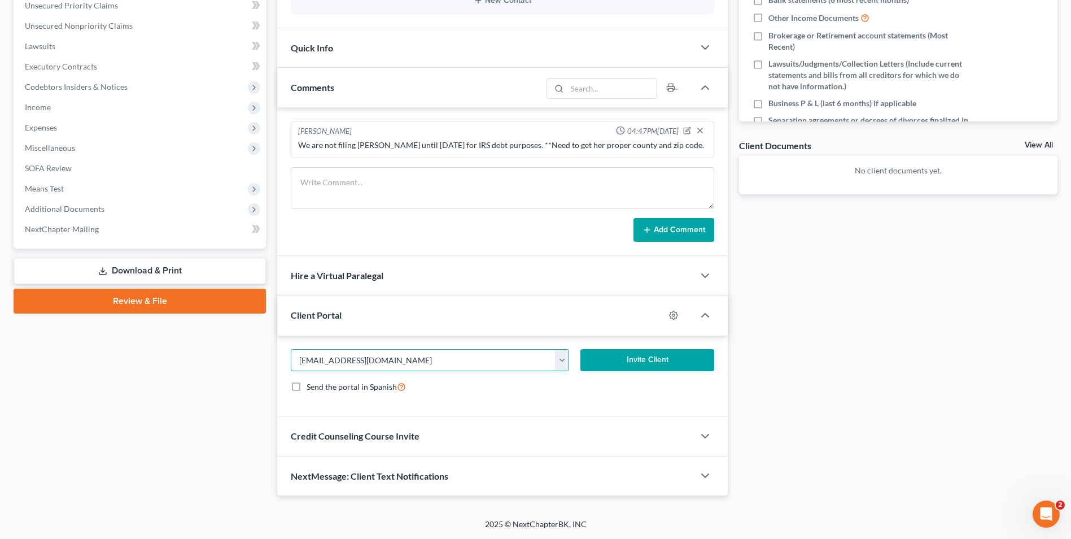
type input "[EMAIL_ADDRESS][DOMAIN_NAME]"
click at [621, 361] on button "Invite Client" at bounding box center [647, 360] width 134 height 23
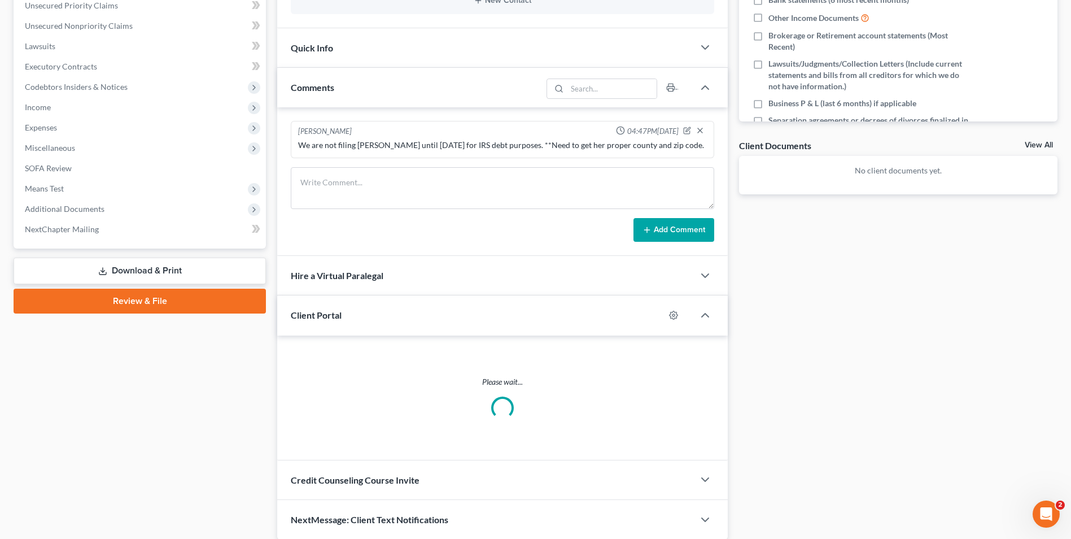
scroll to position [274, 0]
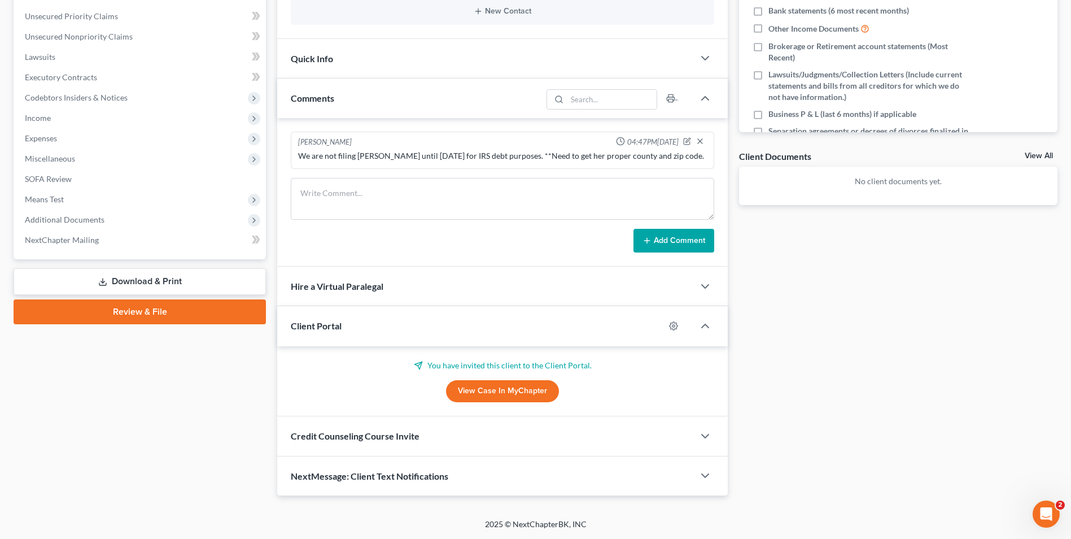
click at [404, 434] on span "Credit Counseling Course Invite" at bounding box center [355, 435] width 129 height 11
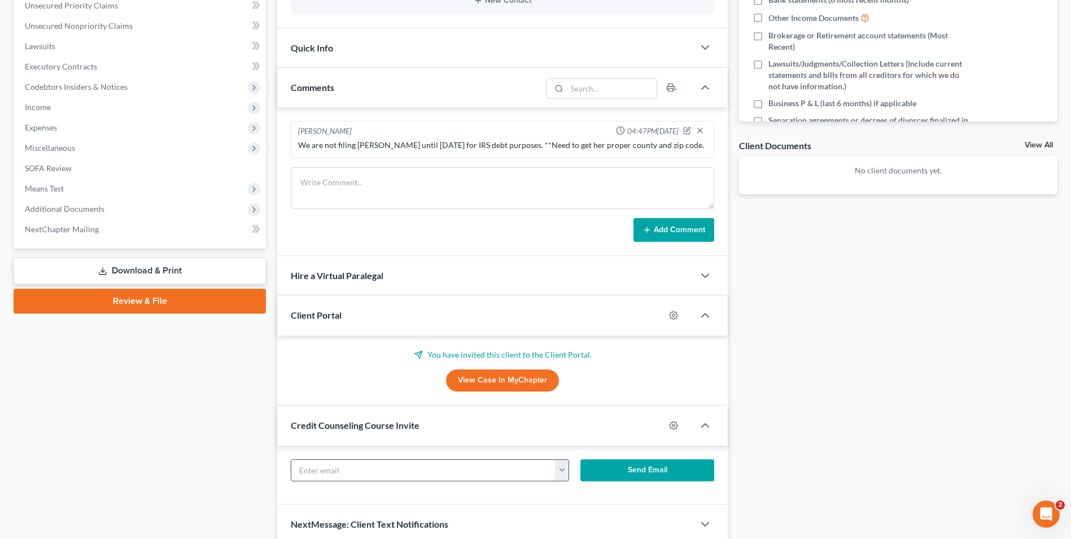
click at [390, 465] on input "text" at bounding box center [423, 470] width 264 height 21
paste input "[EMAIL_ADDRESS][DOMAIN_NAME]"
type input "[EMAIL_ADDRESS][DOMAIN_NAME]"
click at [437, 492] on div "[EMAIL_ADDRESS][DOMAIN_NAME] [EMAIL_ADDRESS][DOMAIN_NAME] Send Email" at bounding box center [502, 474] width 451 height 59
click at [649, 465] on button "Send Email" at bounding box center [647, 470] width 134 height 23
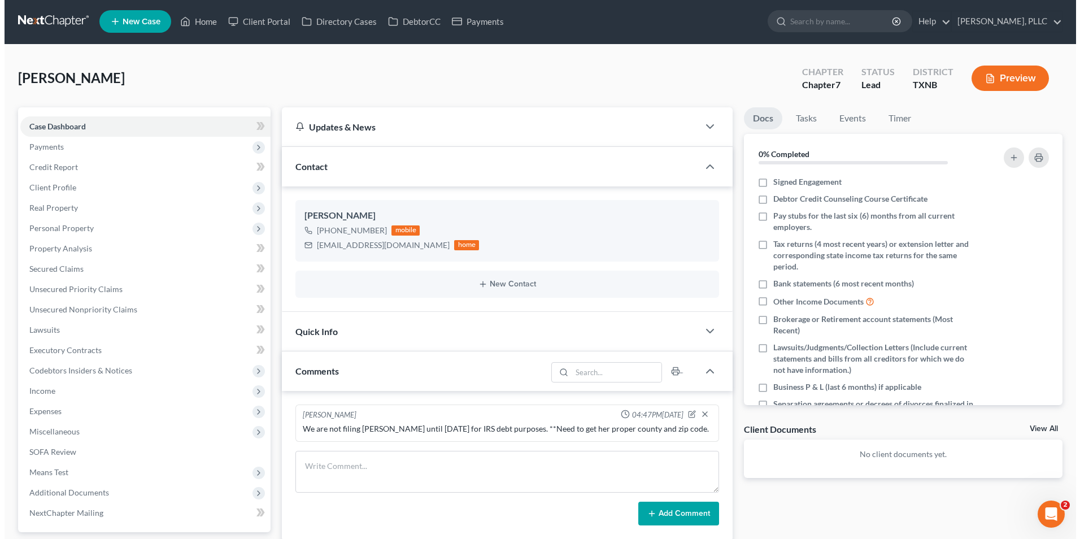
scroll to position [0, 0]
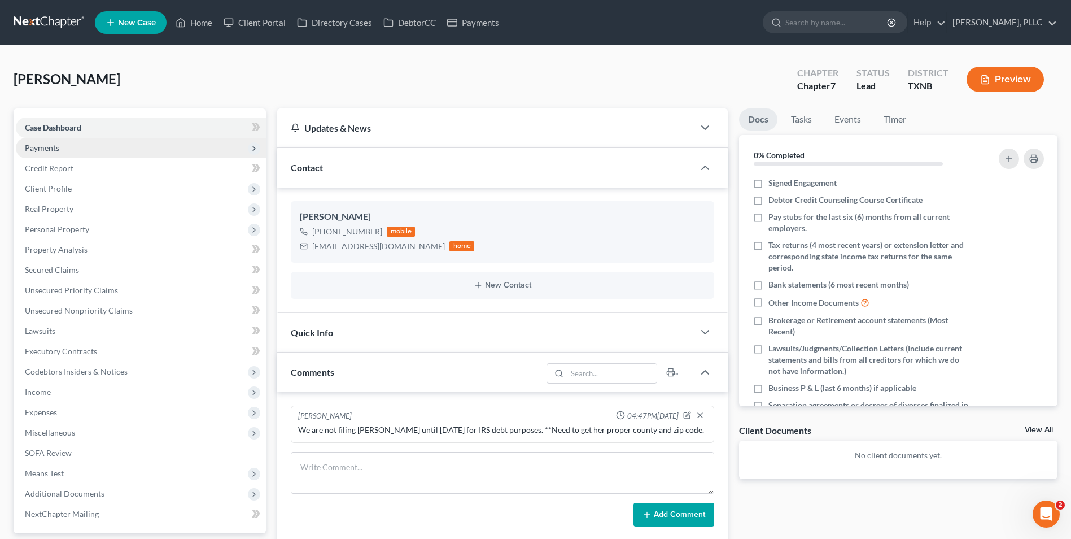
click at [31, 150] on span "Payments" at bounding box center [42, 148] width 34 height 10
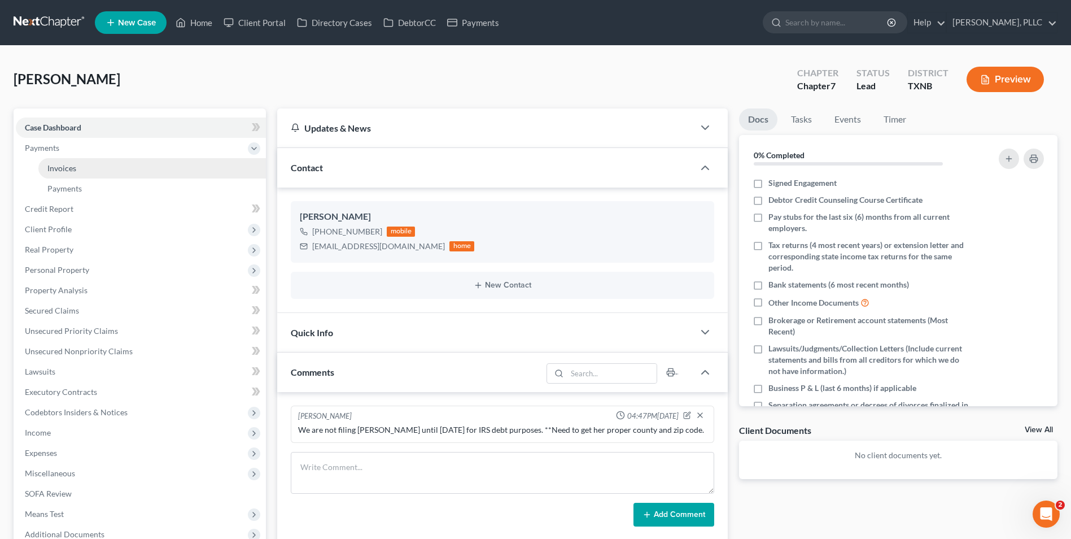
click at [69, 167] on span "Invoices" at bounding box center [61, 168] width 29 height 10
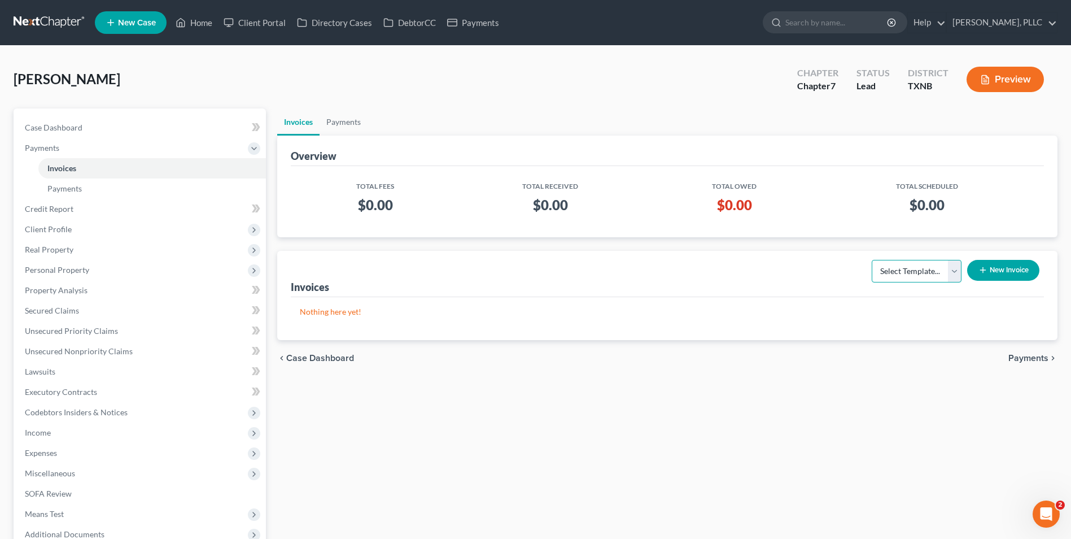
click at [950, 271] on select "Select Template... Invoice" at bounding box center [917, 271] width 90 height 23
select select "0"
click at [872, 260] on select "Select Template... Invoice" at bounding box center [917, 271] width 90 height 23
click at [998, 269] on button "New Invoice" at bounding box center [1003, 270] width 72 height 21
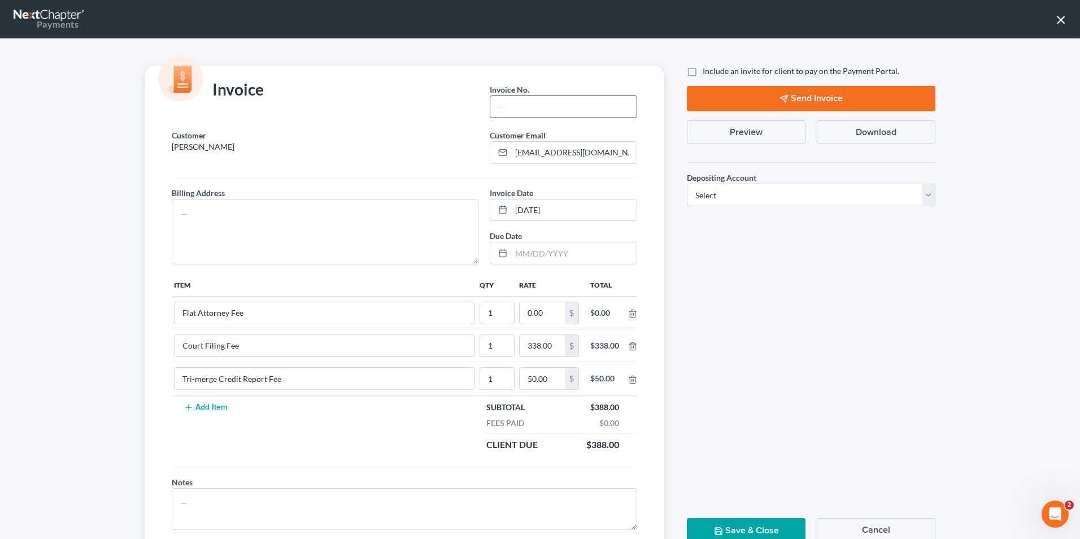
click at [541, 112] on input "text" at bounding box center [563, 106] width 146 height 21
type input "T0017"
click at [280, 212] on textarea at bounding box center [325, 231] width 307 height 65
type textarea "TBD"
click at [525, 317] on input "0.00" at bounding box center [541, 312] width 45 height 21
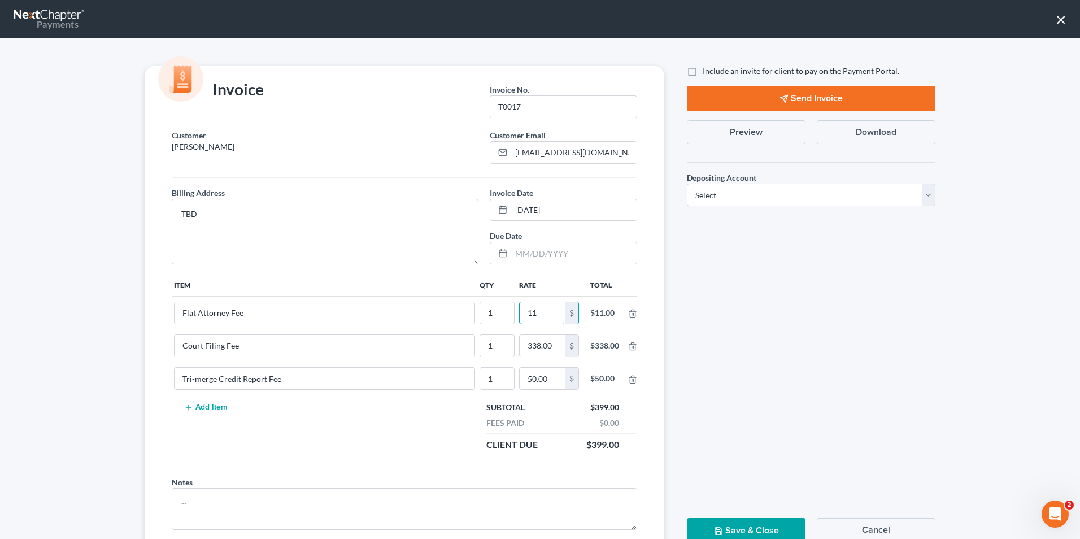
type input "1"
type input "3,112"
click at [497, 500] on textarea at bounding box center [404, 509] width 465 height 42
click at [702, 72] on label "Include an invite for client to pay on the Payment Portal." at bounding box center [800, 70] width 196 height 11
click at [707, 72] on input "Include an invite for client to pay on the Payment Portal." at bounding box center [710, 68] width 7 height 7
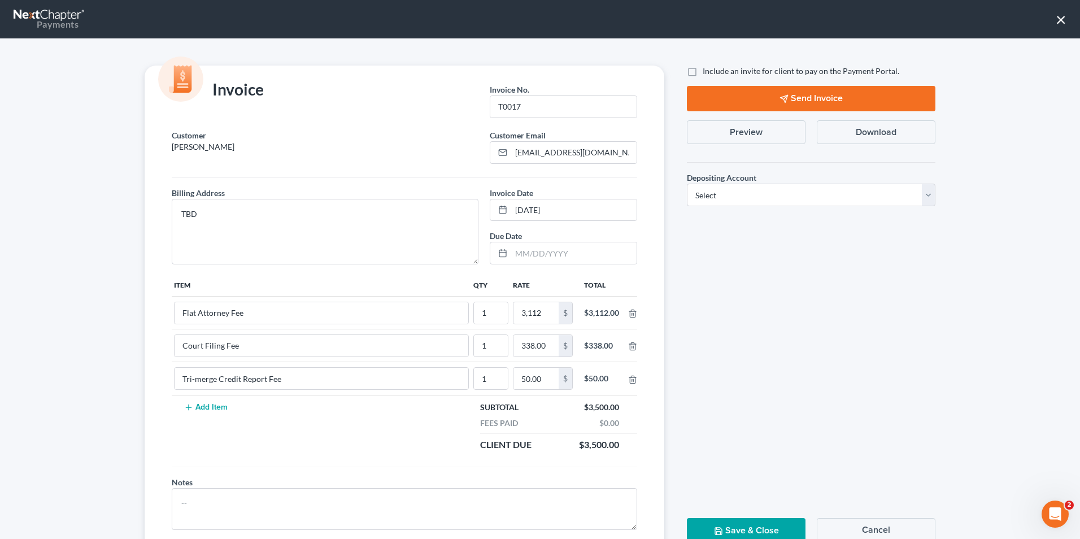
checkbox input "true"
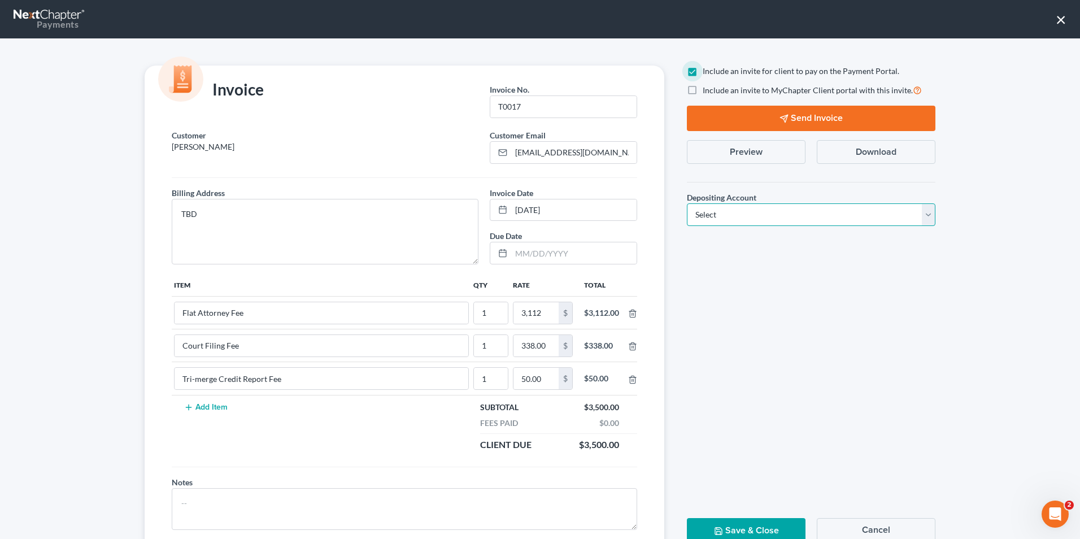
click at [776, 219] on select "Select Operation Trust" at bounding box center [811, 214] width 248 height 23
select select "1"
click at [687, 203] on select "Select Operation Trust" at bounding box center [811, 214] width 248 height 23
click at [784, 119] on icon "button" at bounding box center [783, 118] width 9 height 9
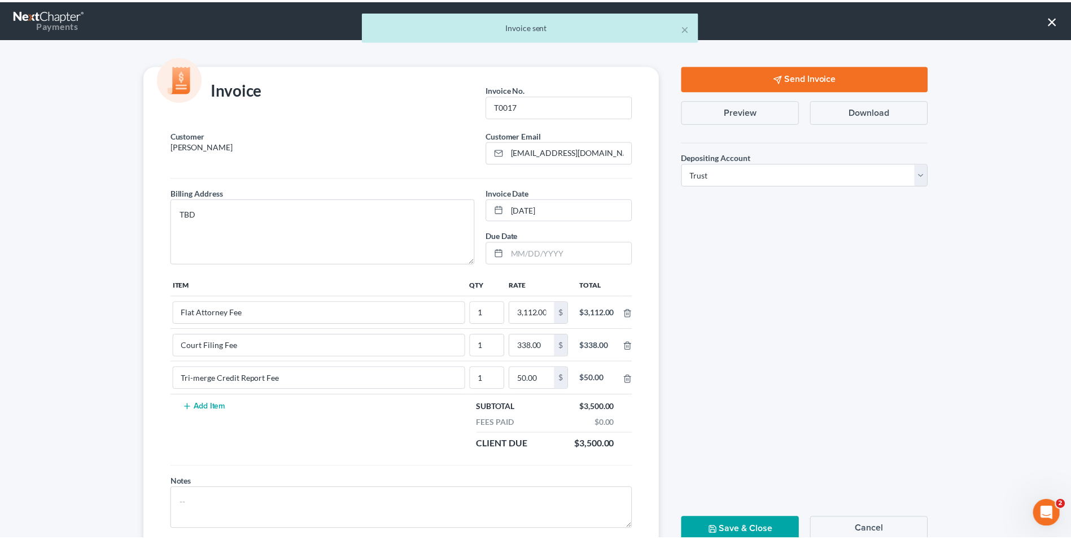
scroll to position [41, 0]
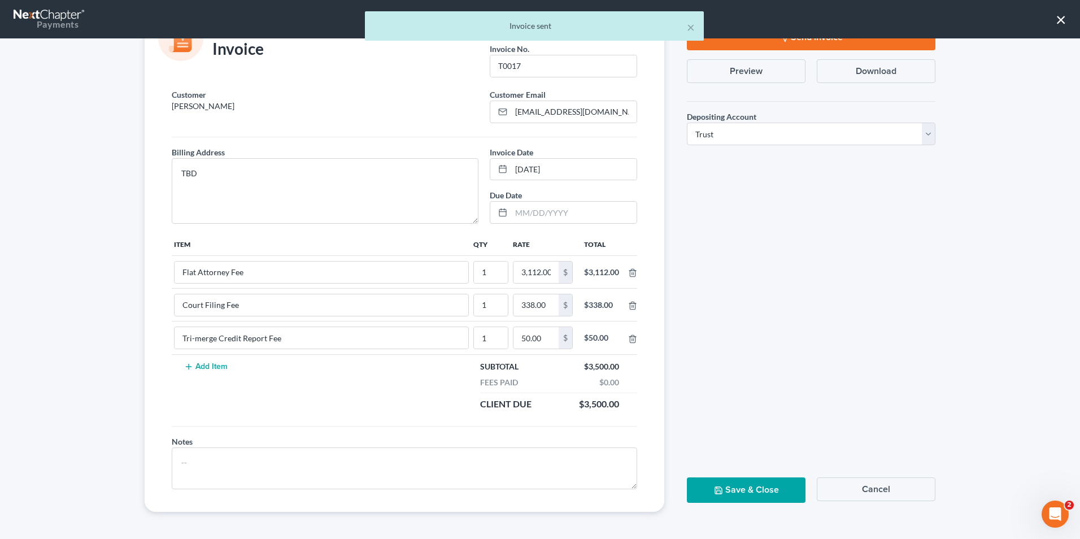
click at [774, 494] on button "Save & Close" at bounding box center [746, 489] width 119 height 25
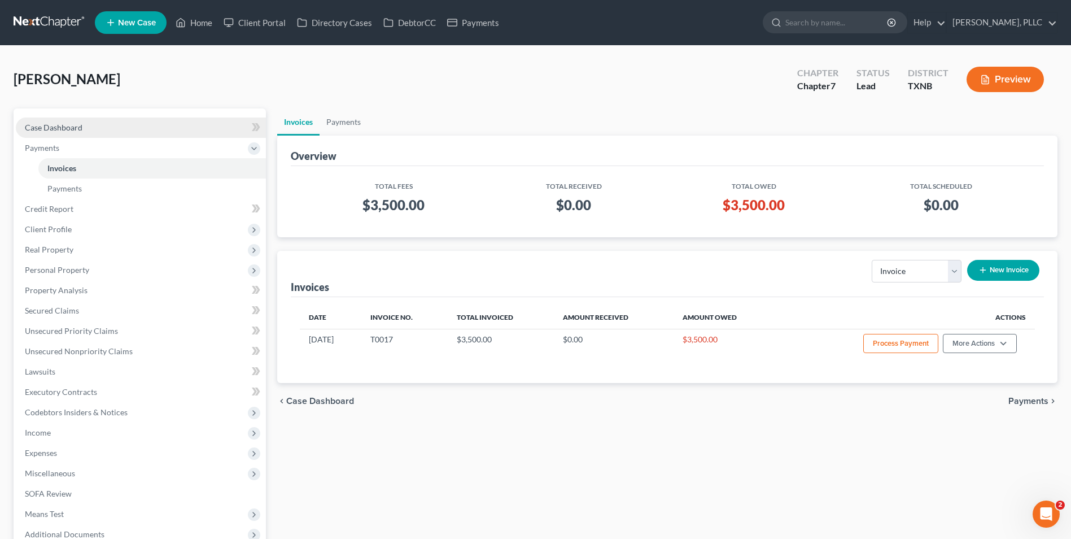
click at [46, 127] on span "Case Dashboard" at bounding box center [54, 128] width 58 height 10
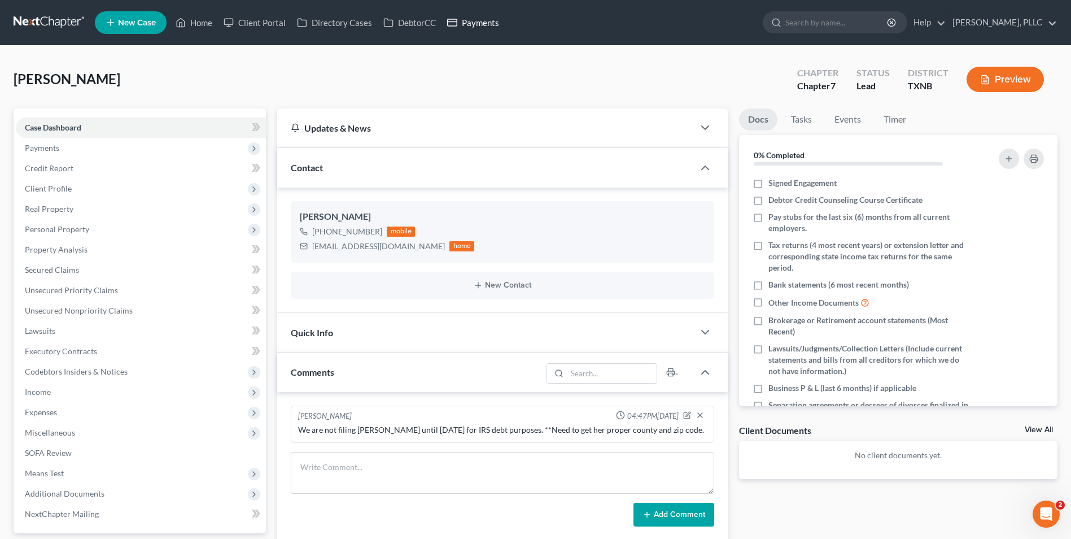
click at [486, 20] on link "Payments" at bounding box center [473, 22] width 63 height 20
